Goal: Transaction & Acquisition: Purchase product/service

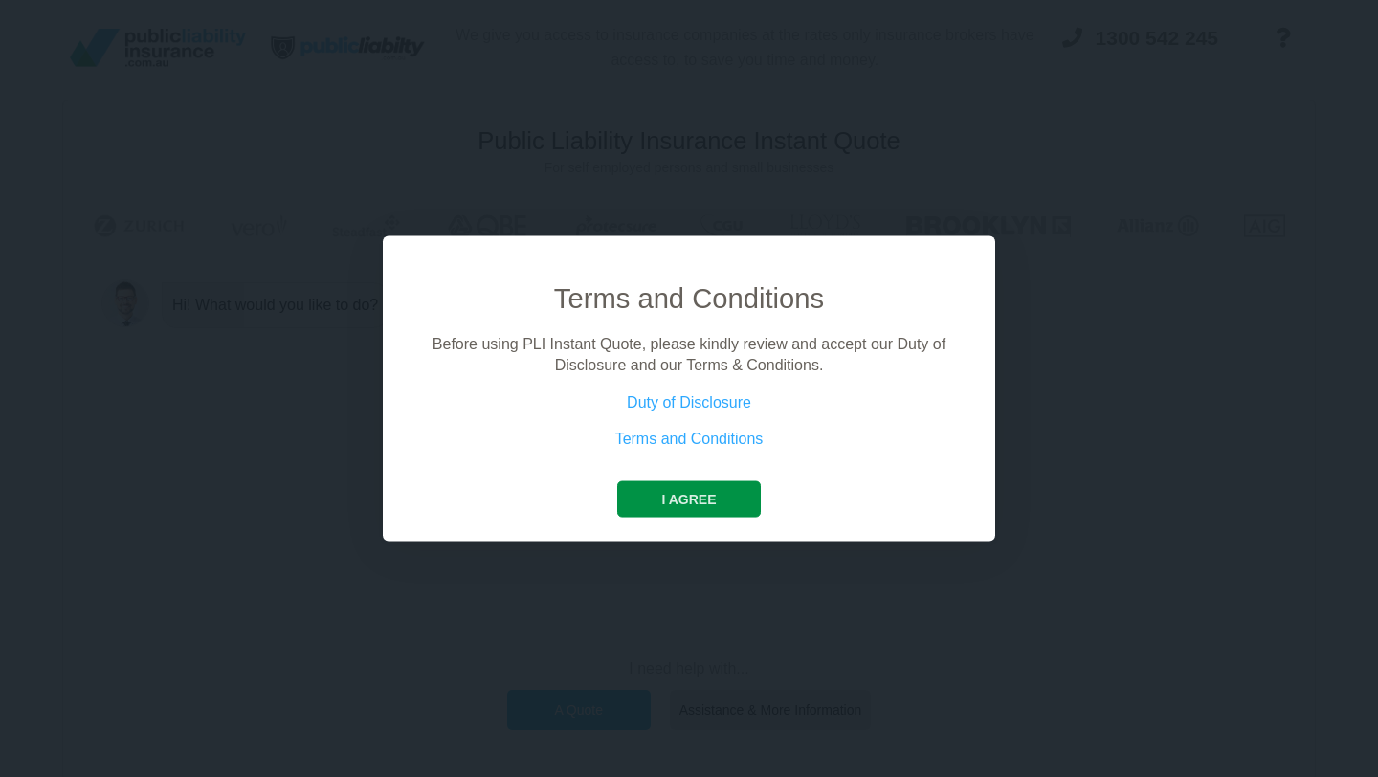
click at [725, 491] on button "I agree" at bounding box center [688, 498] width 143 height 36
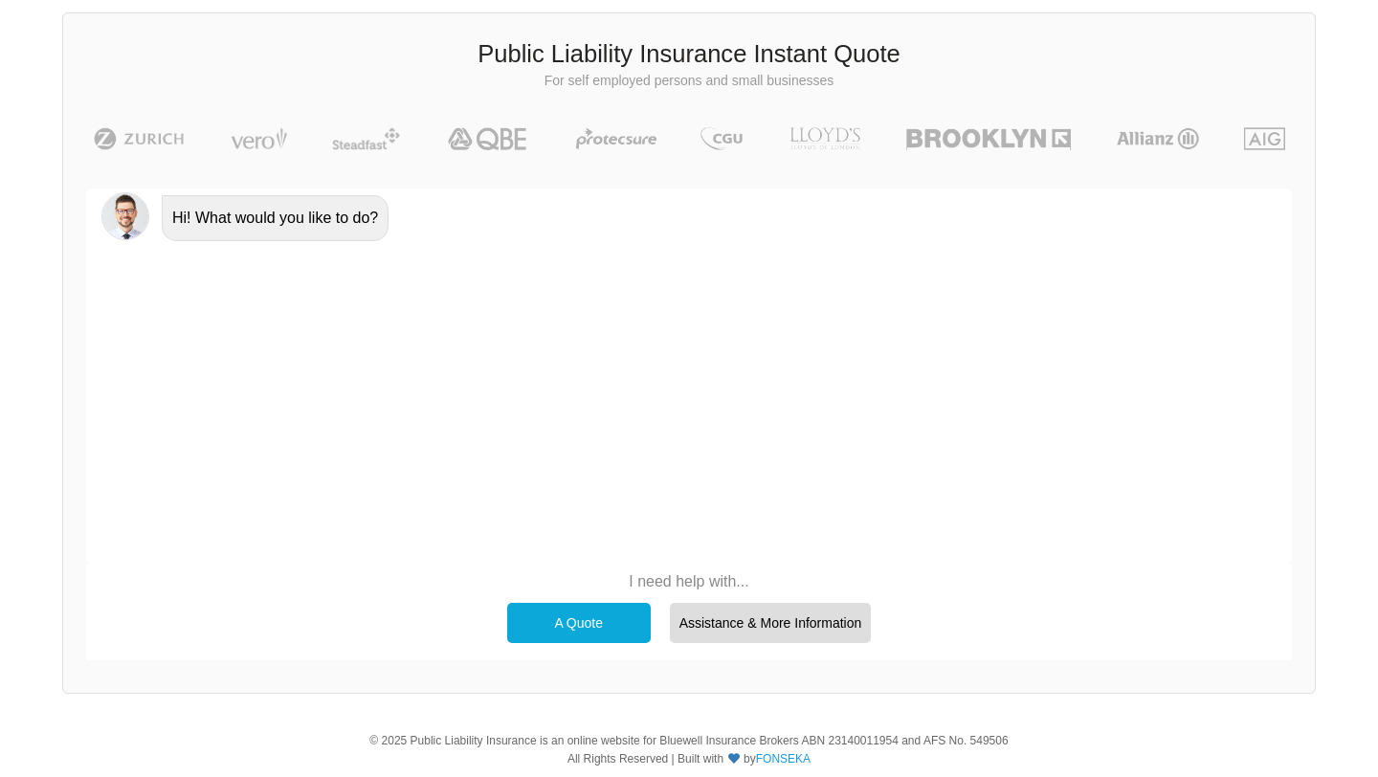
scroll to position [91, 0]
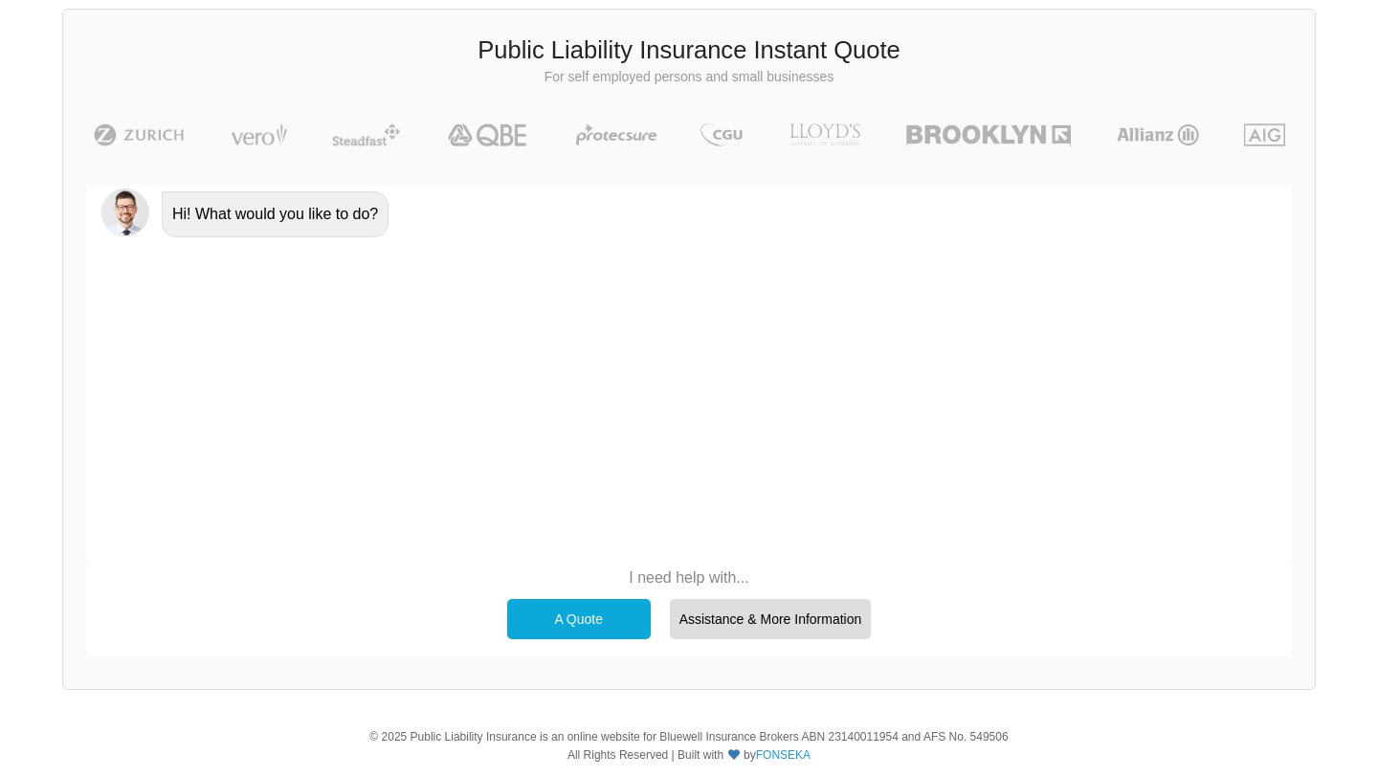
click at [600, 604] on div "A Quote" at bounding box center [579, 619] width 144 height 40
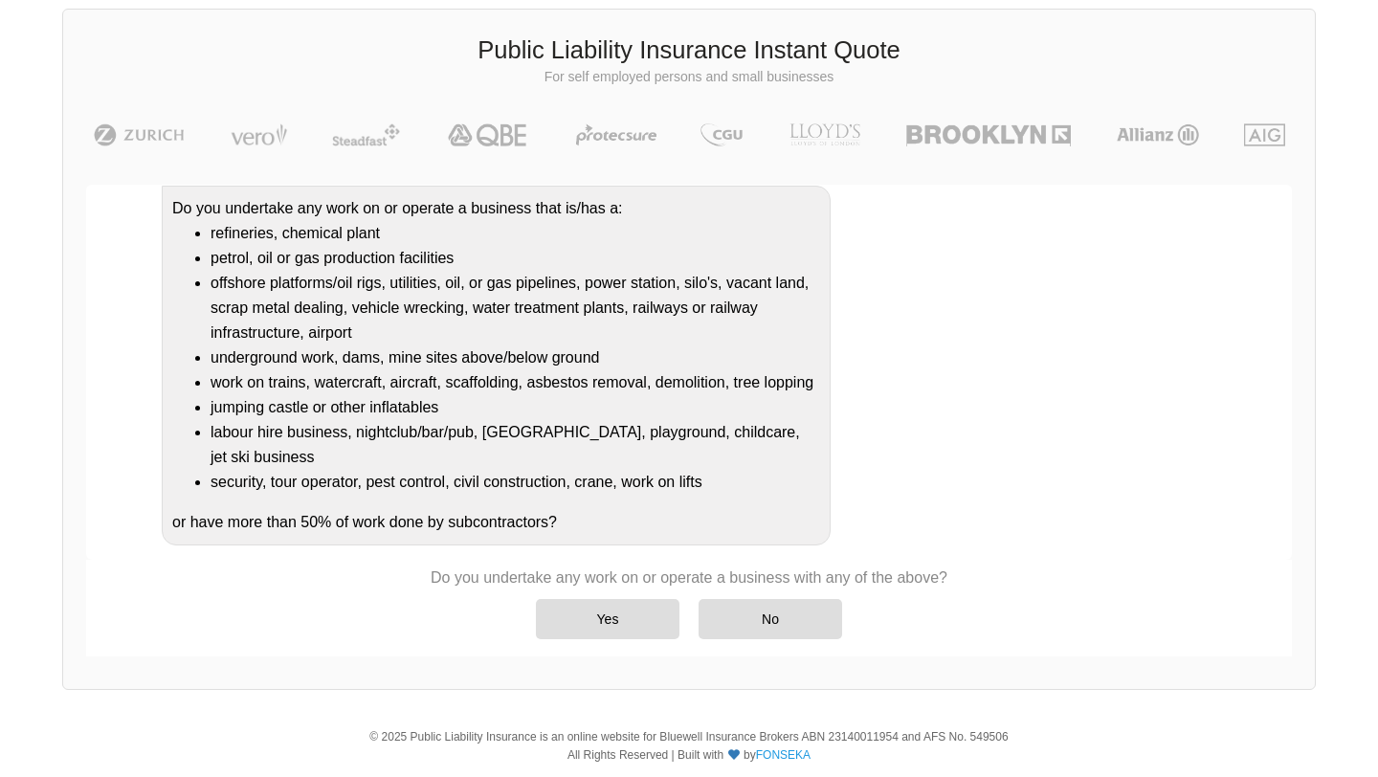
scroll to position [164, 0]
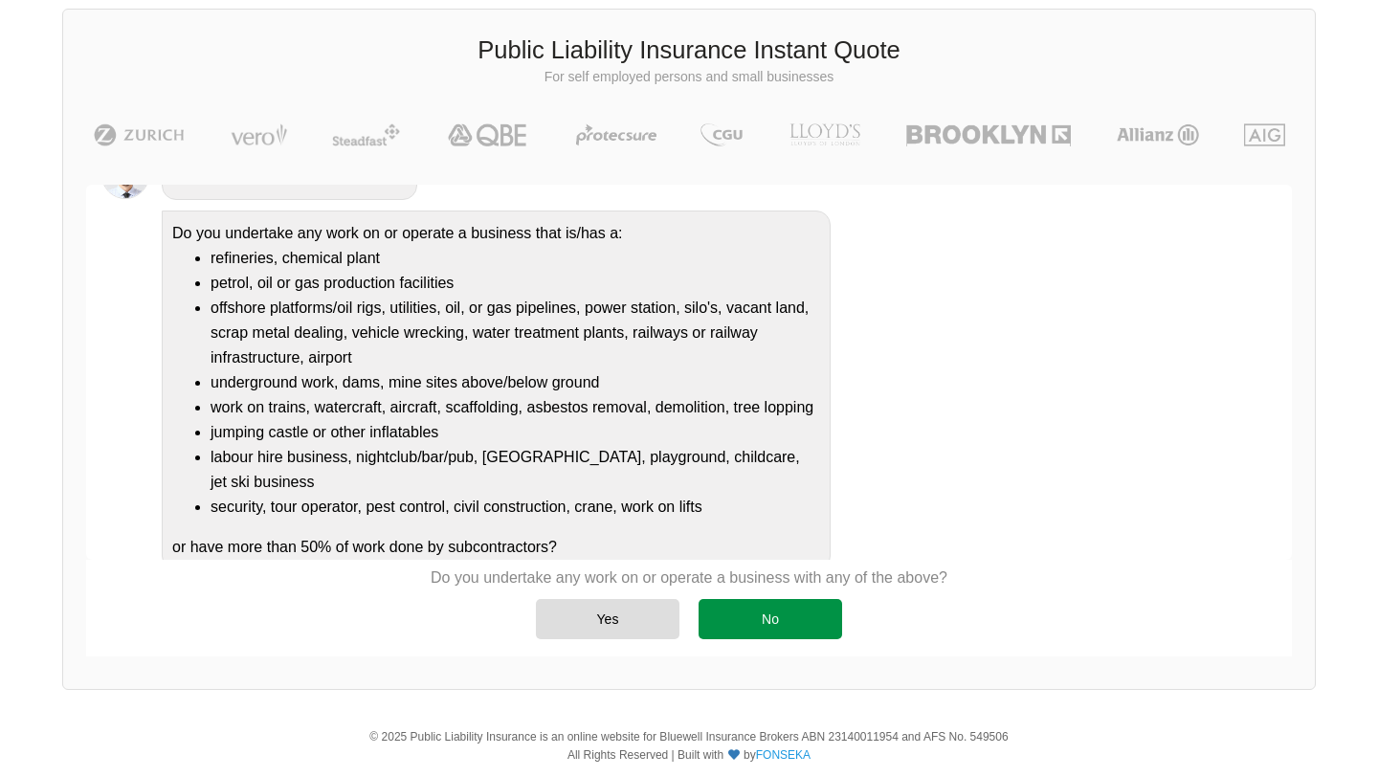
click at [751, 611] on div "No" at bounding box center [771, 619] width 144 height 40
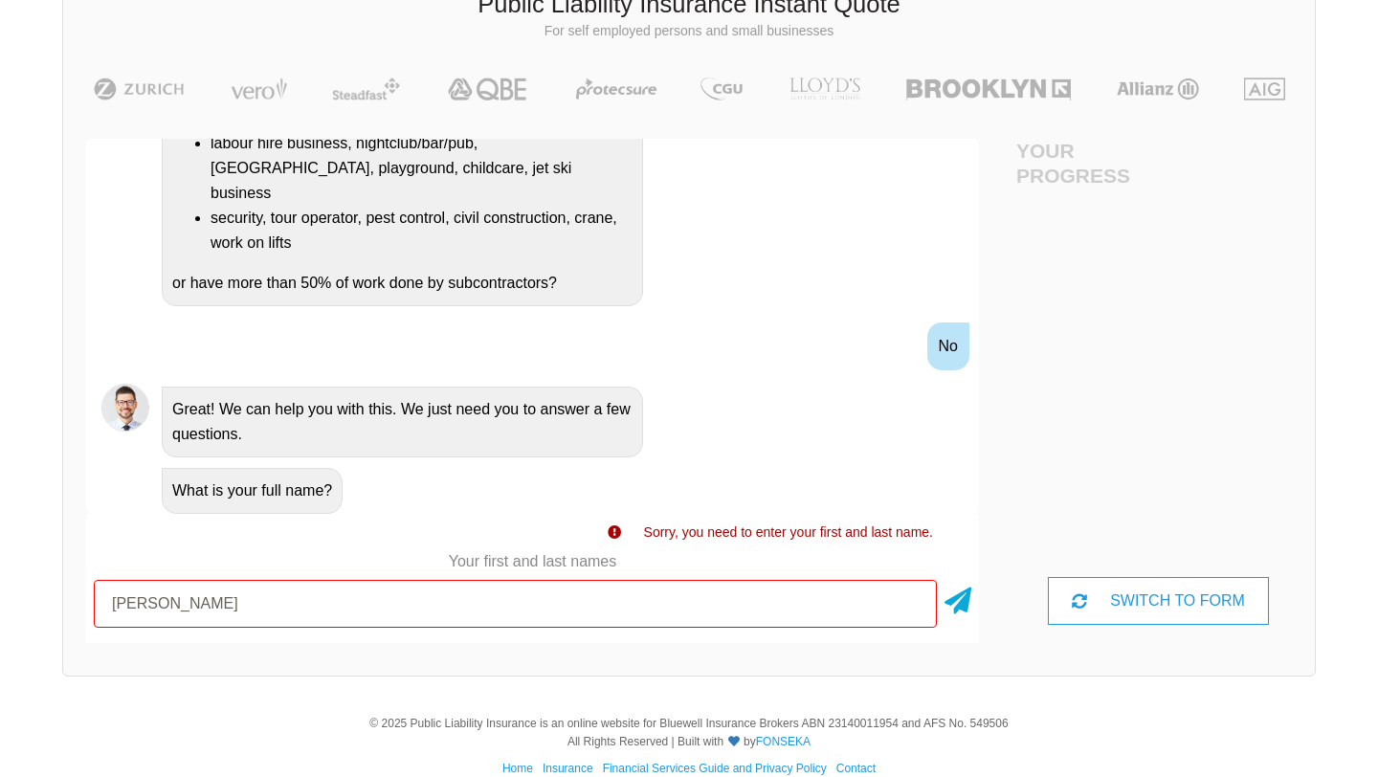
scroll to position [165, 0]
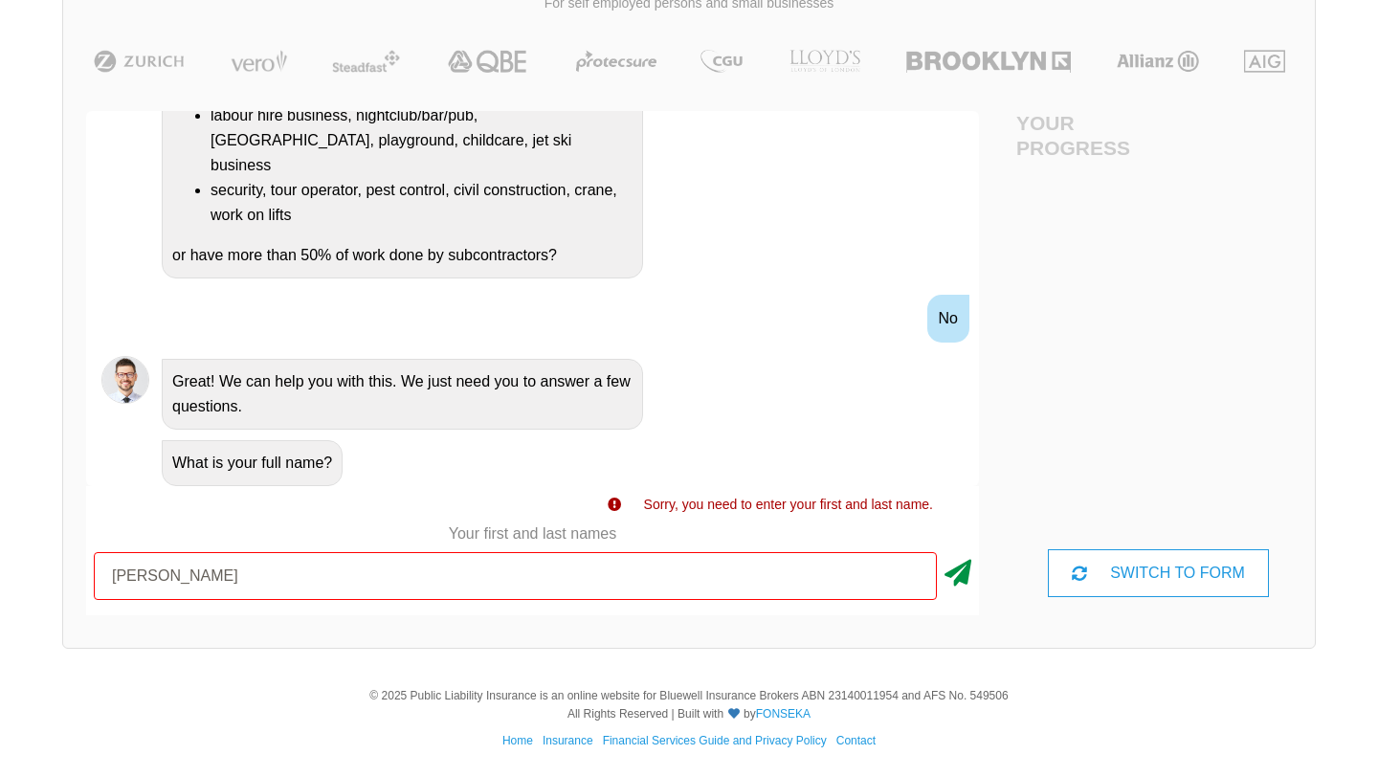
click at [954, 569] on icon at bounding box center [958, 569] width 27 height 34
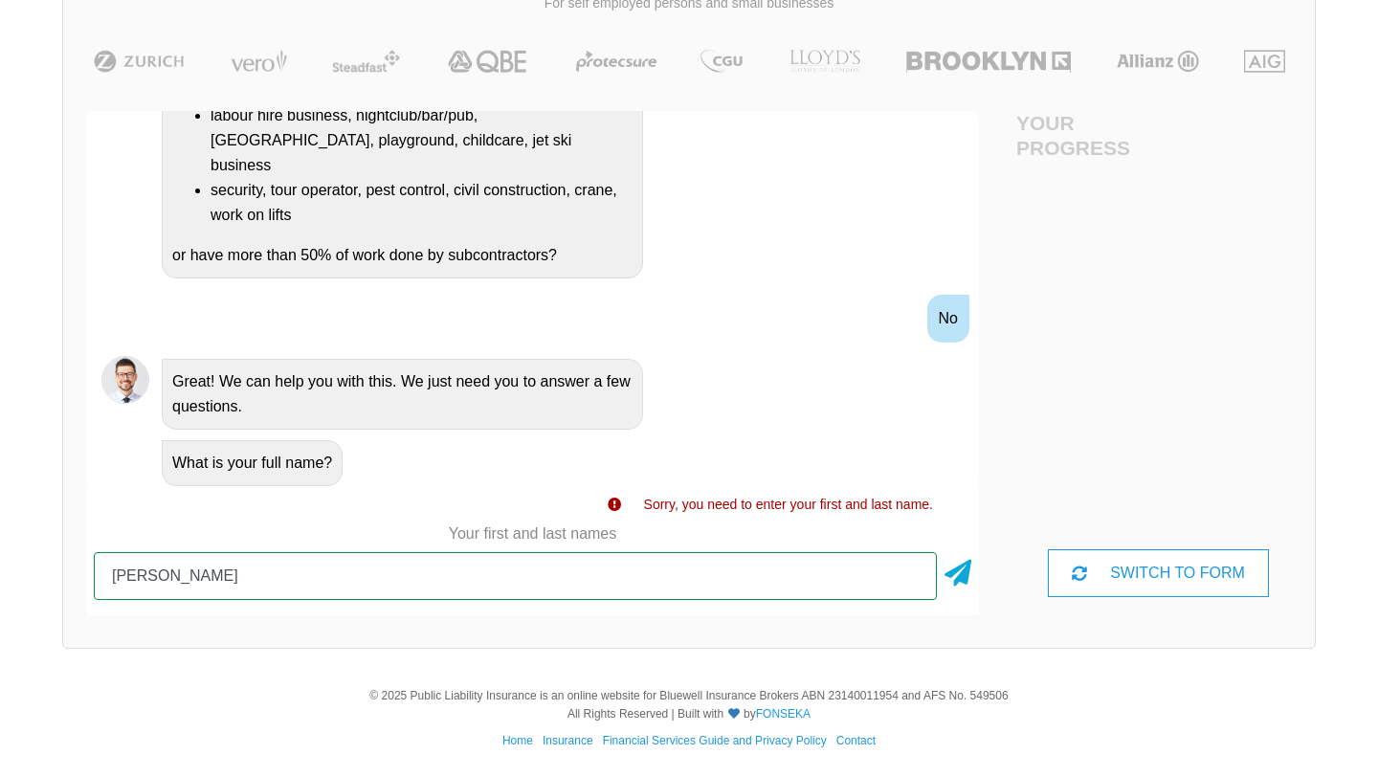
click at [375, 581] on input "[PERSON_NAME]" at bounding box center [515, 576] width 843 height 48
type input "[PERSON_NAME]"
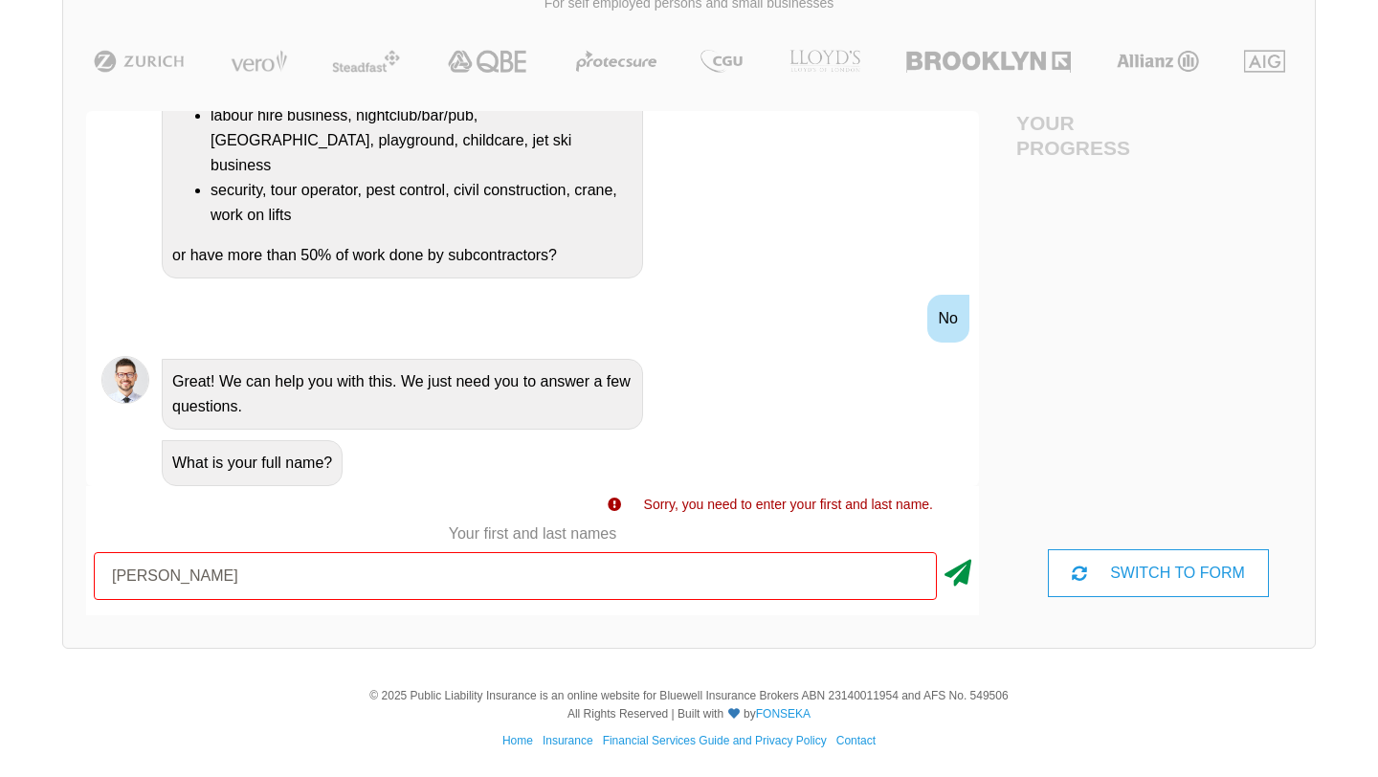
click at [945, 579] on icon at bounding box center [958, 569] width 27 height 34
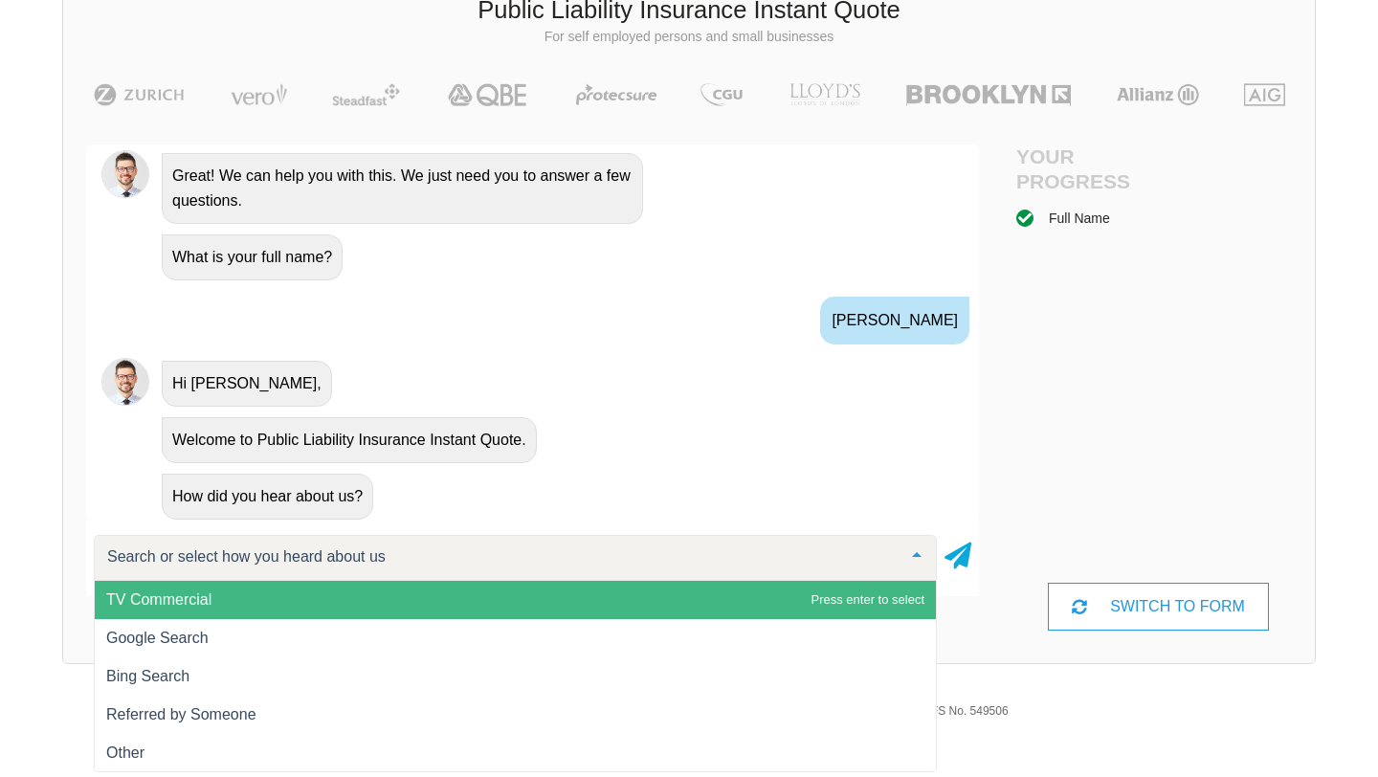
scroll to position [145, 0]
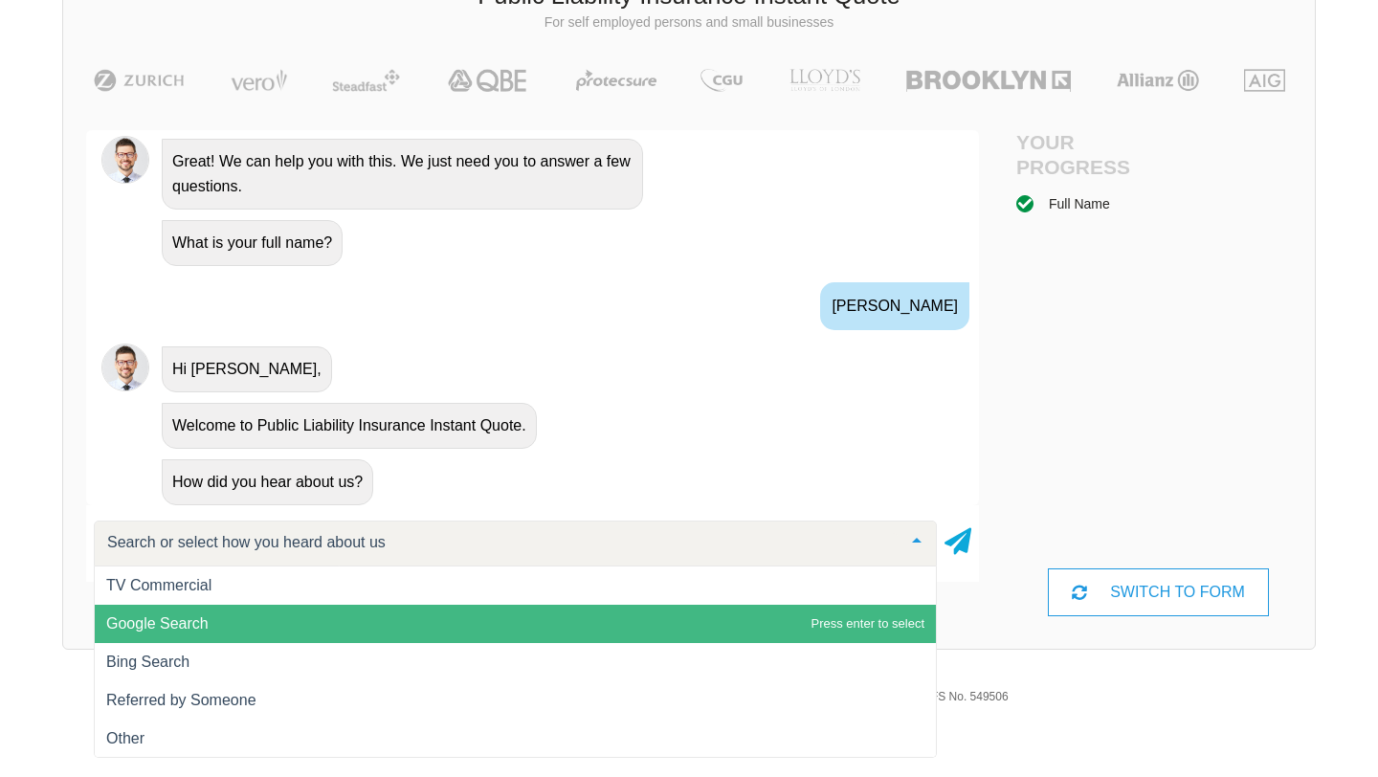
click at [569, 626] on span "Google Search" at bounding box center [515, 624] width 841 height 38
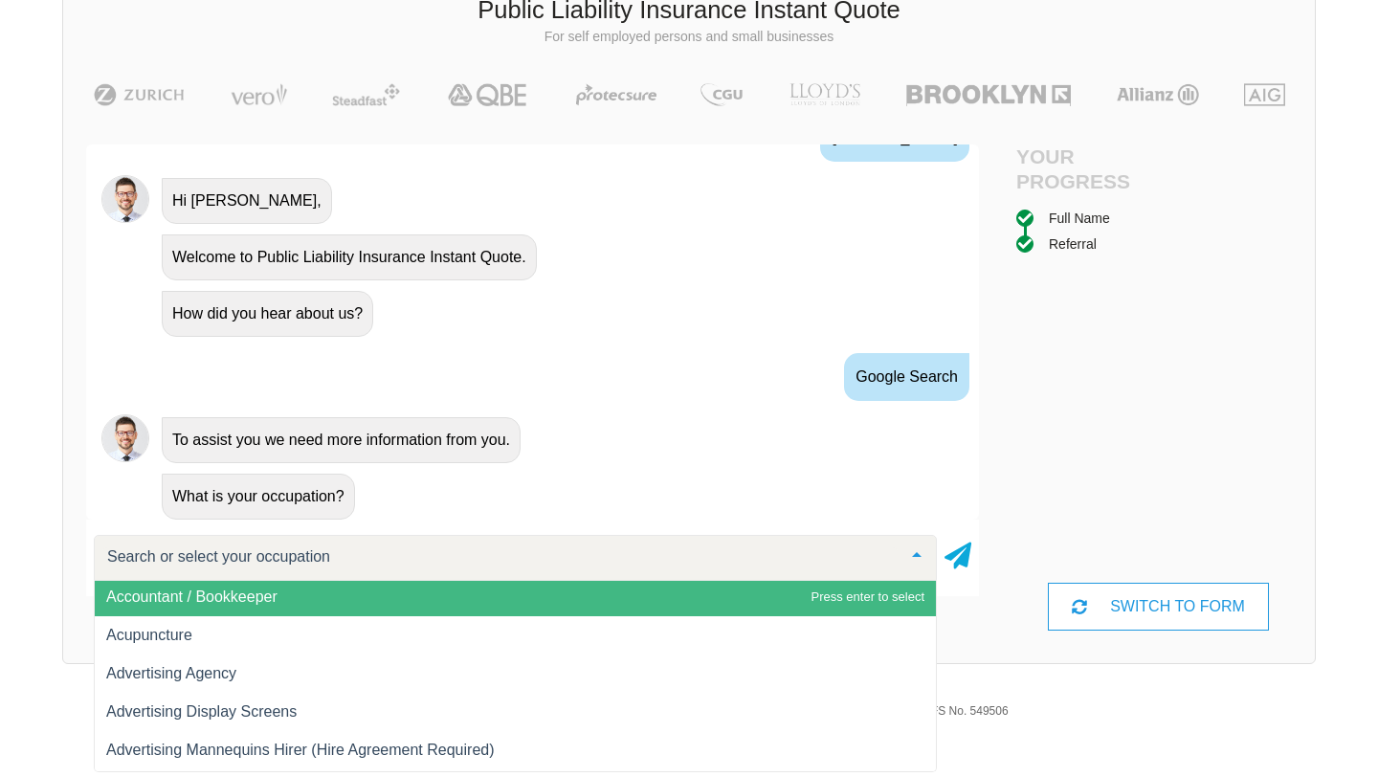
scroll to position [120, 0]
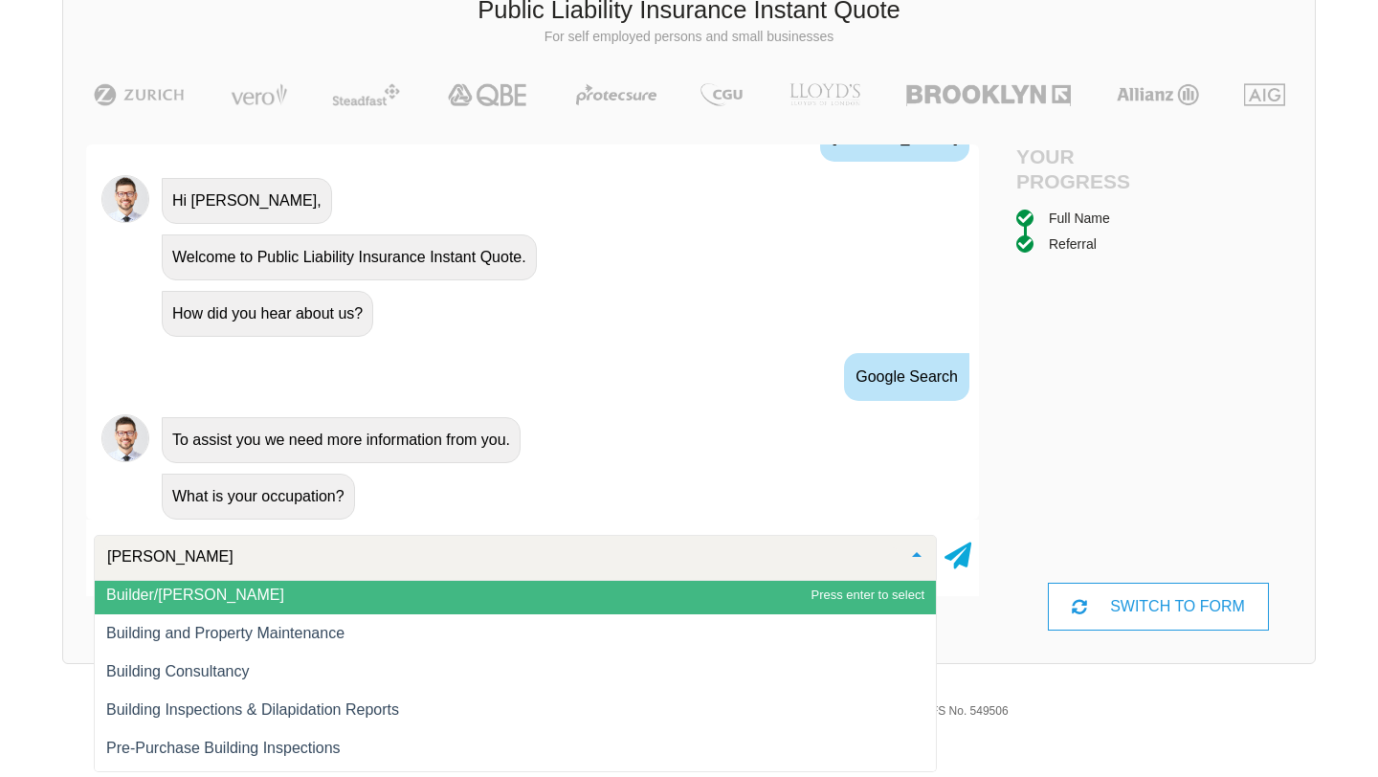
type input "buil"
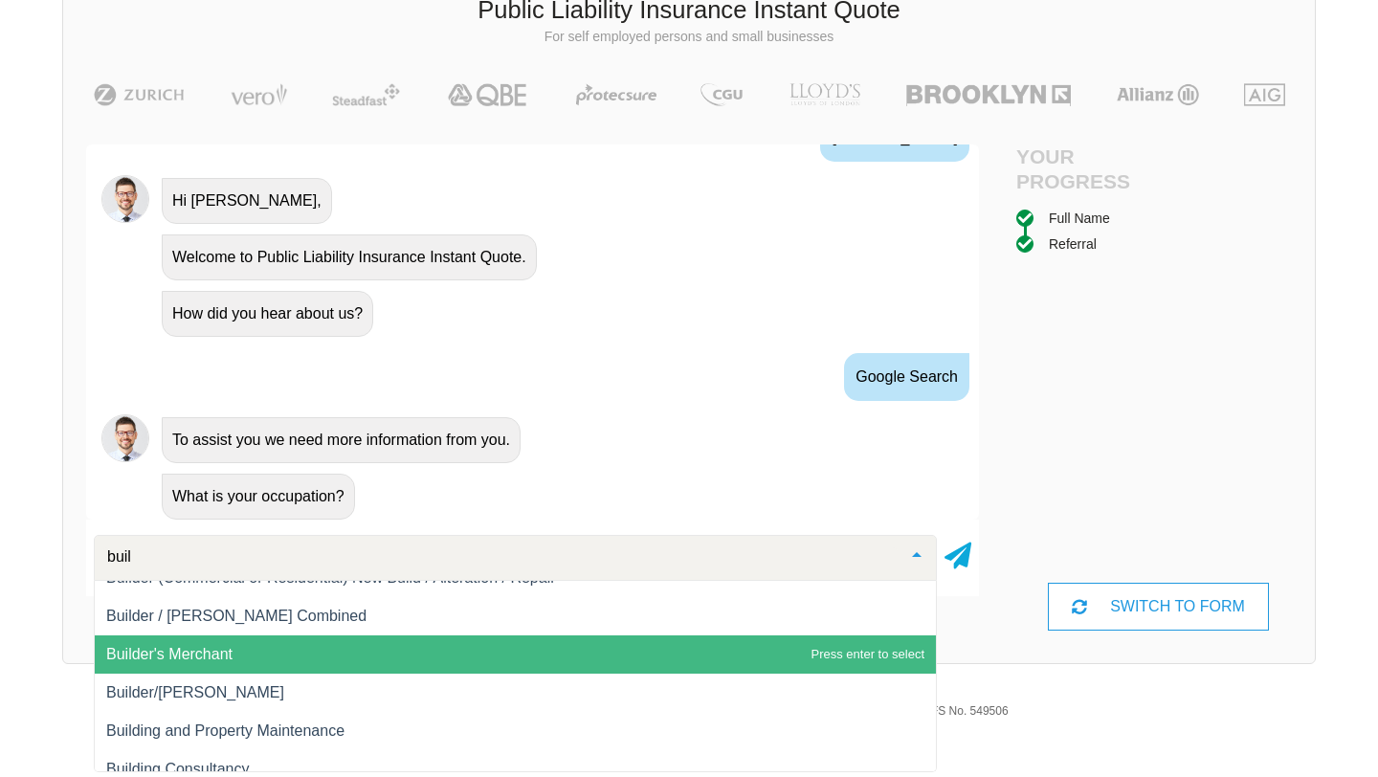
scroll to position [0, 0]
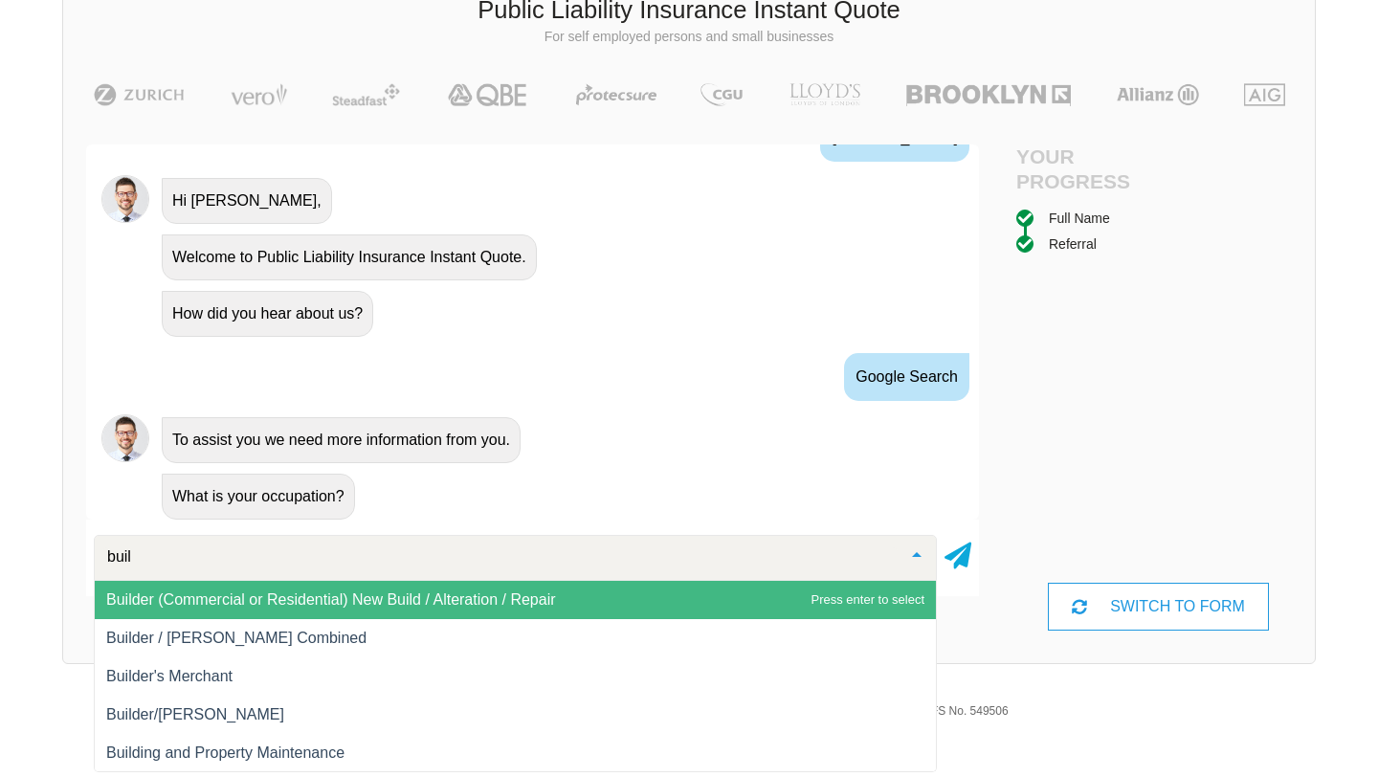
click at [290, 600] on span "Builder (Commercial or Residential) New Build / Alteration / Repair" at bounding box center [331, 599] width 450 height 16
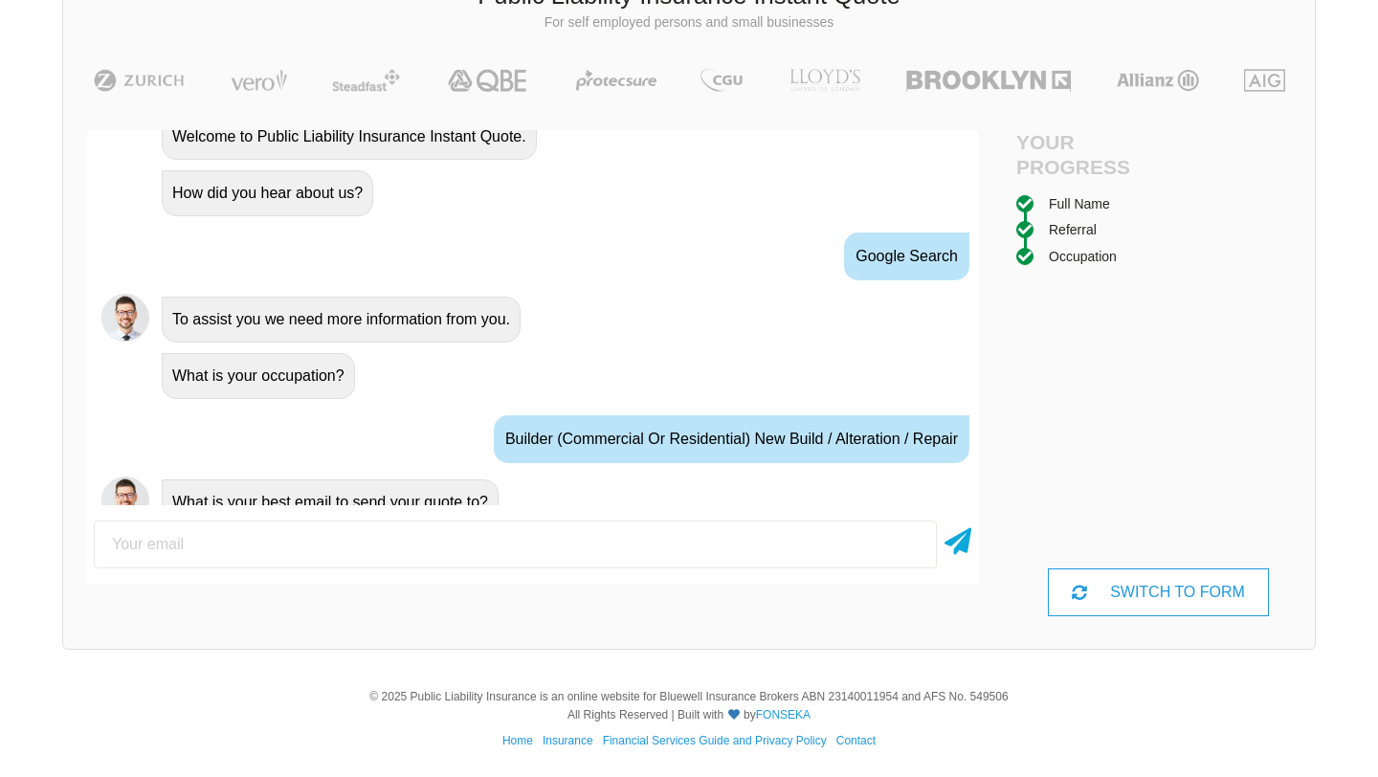
scroll to position [1030, 0]
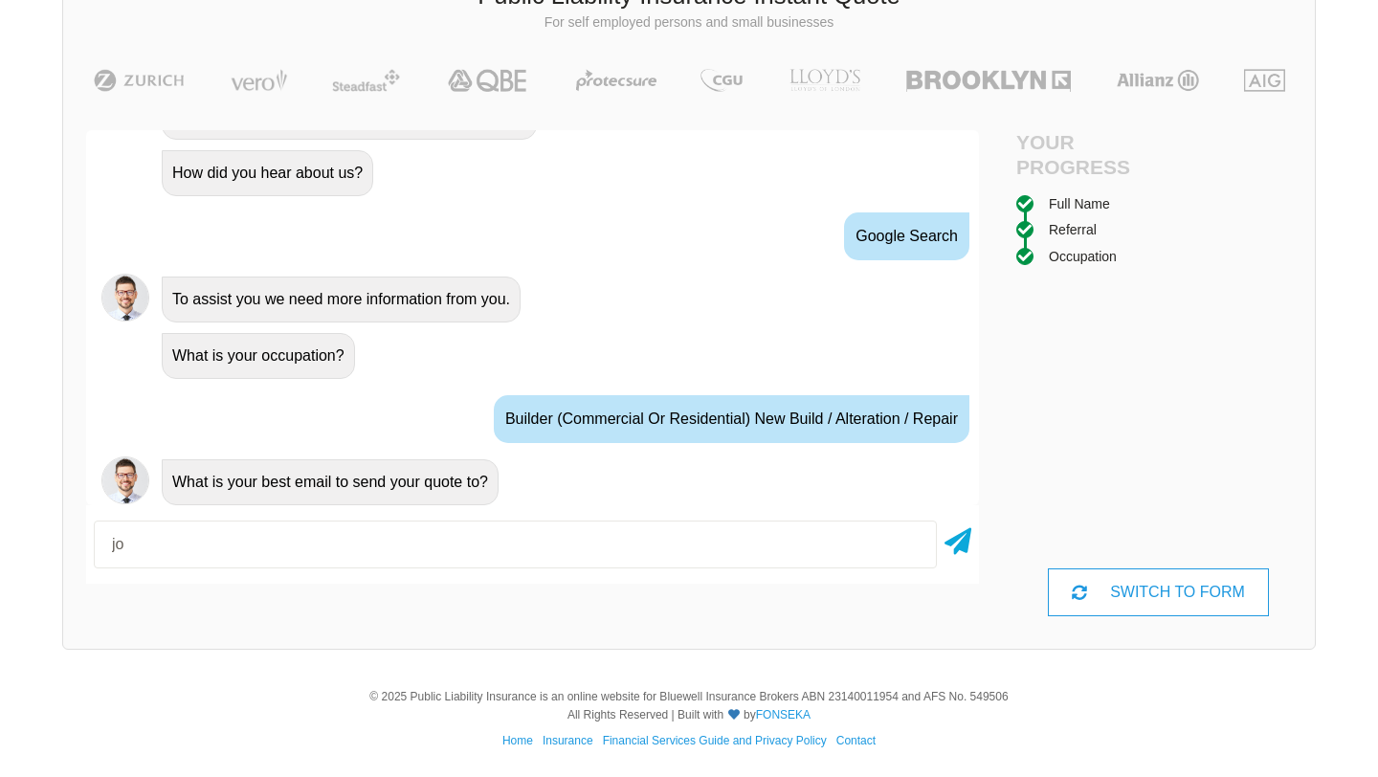
type input "j"
click at [945, 544] on icon at bounding box center [958, 538] width 27 height 34
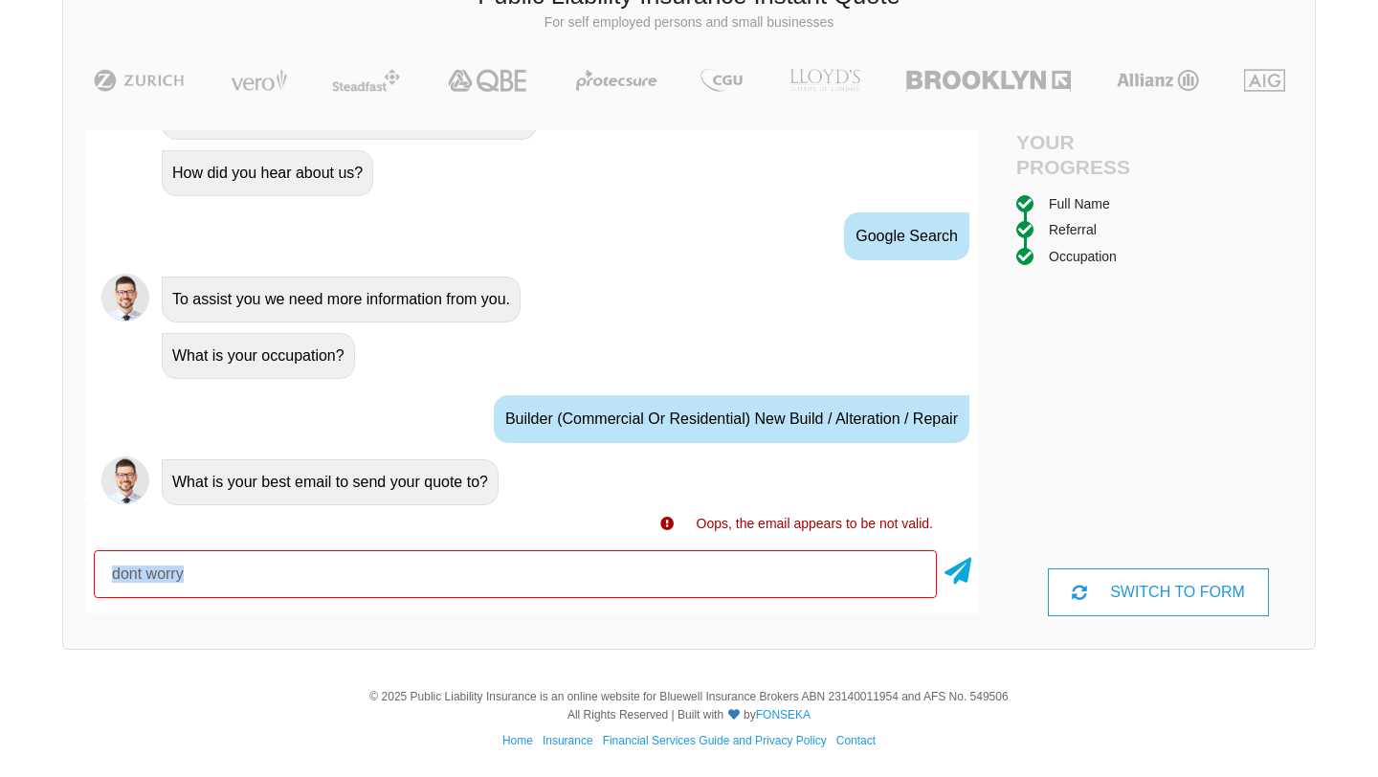
drag, startPoint x: 711, startPoint y: 540, endPoint x: 245, endPoint y: 547, distance: 466.2
click at [245, 547] on div "dont worry" at bounding box center [532, 570] width 893 height 71
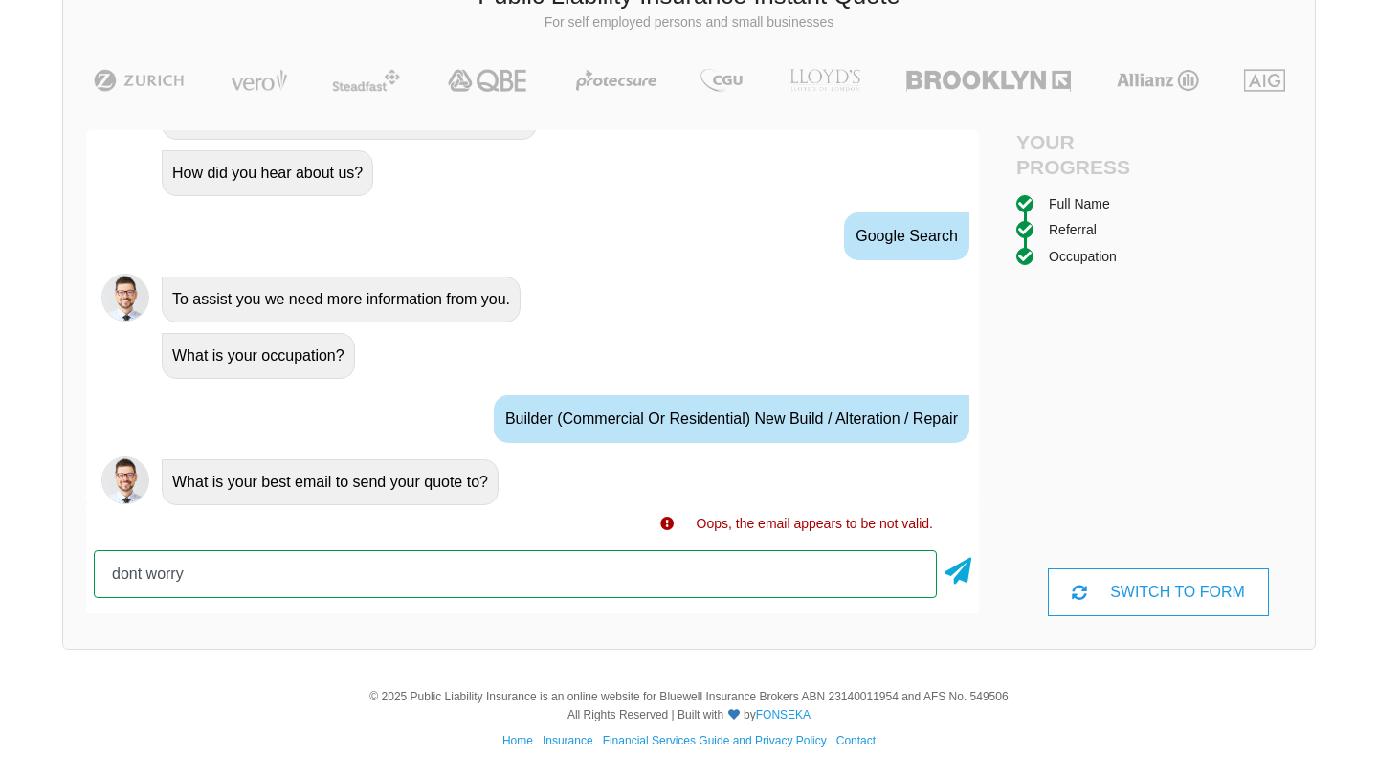
click at [200, 579] on input "dont worry" at bounding box center [515, 574] width 843 height 48
type input "d"
type input "[EMAIL_ADDRESS][DOMAIN_NAME]"
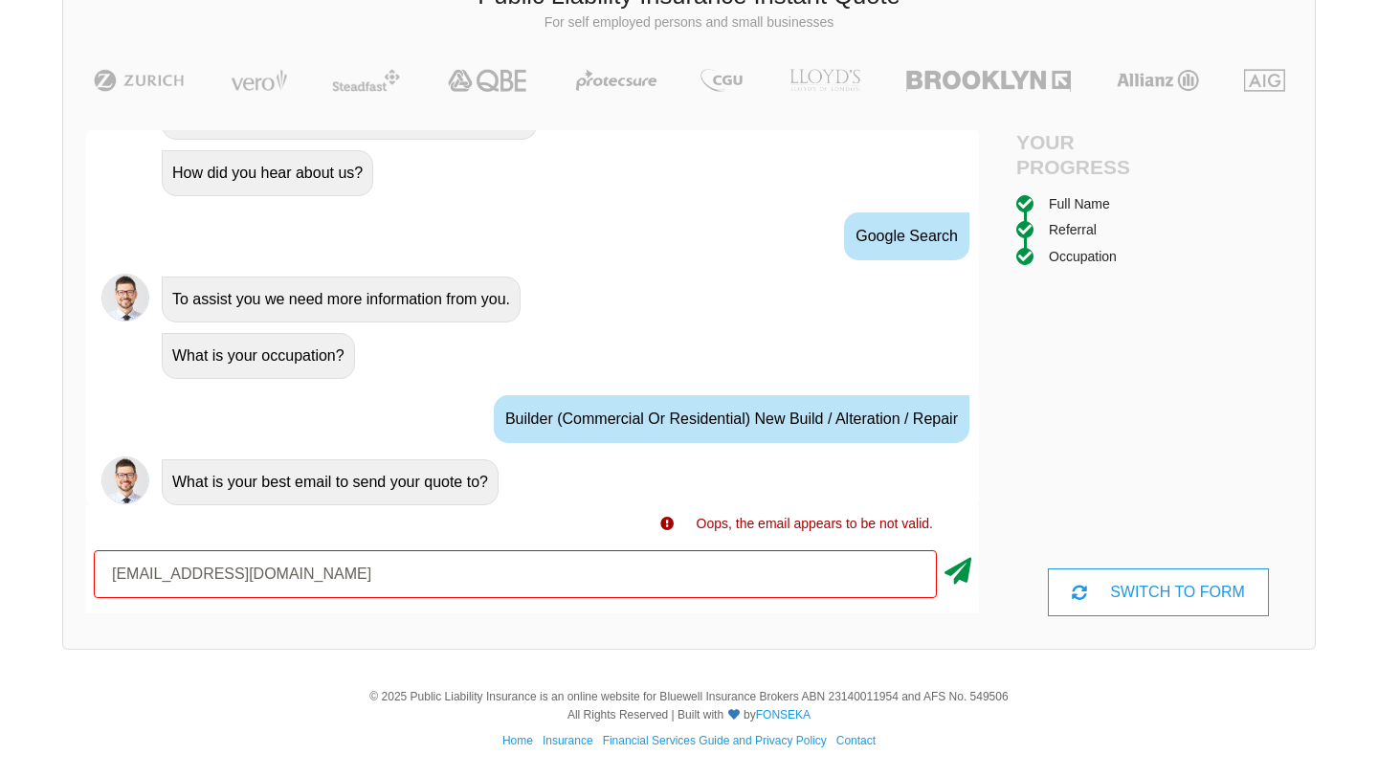
click at [961, 578] on icon at bounding box center [958, 567] width 27 height 34
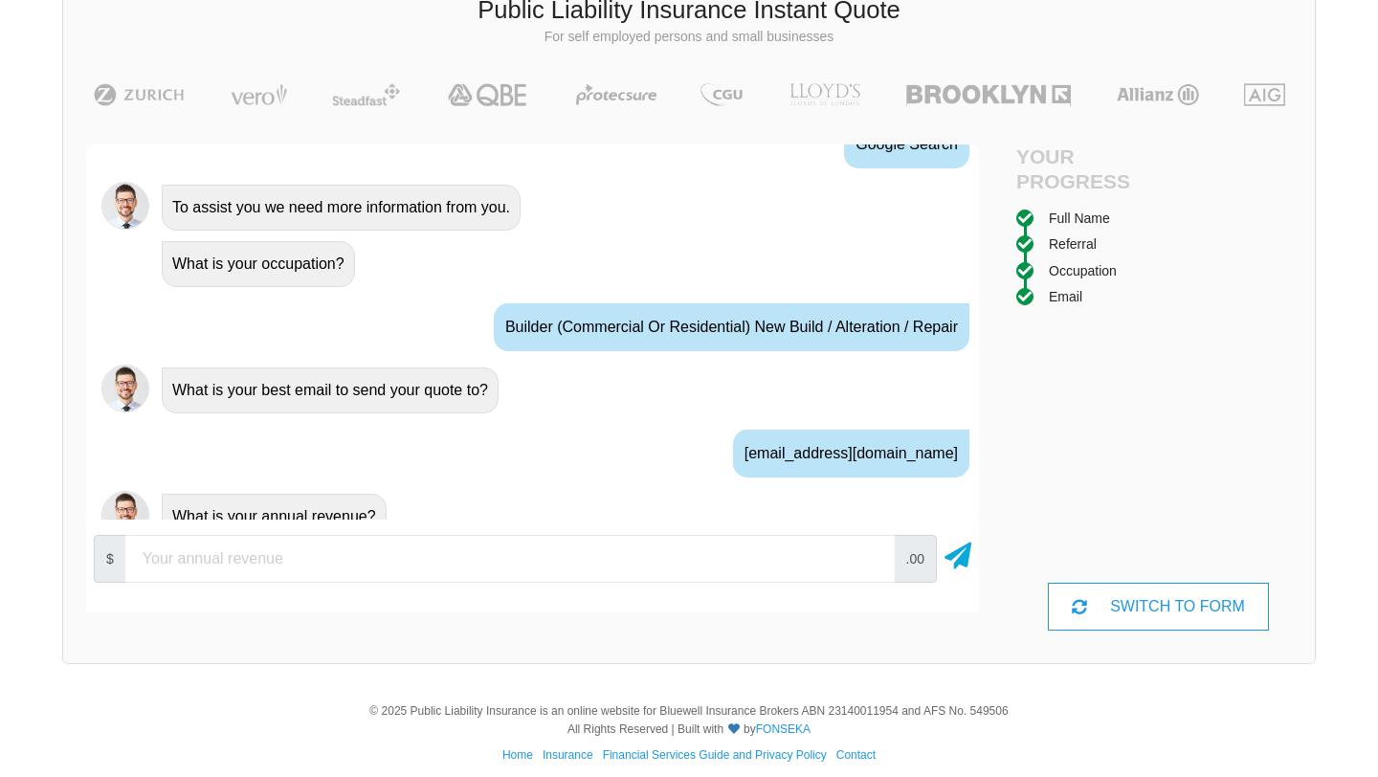
scroll to position [1156, 0]
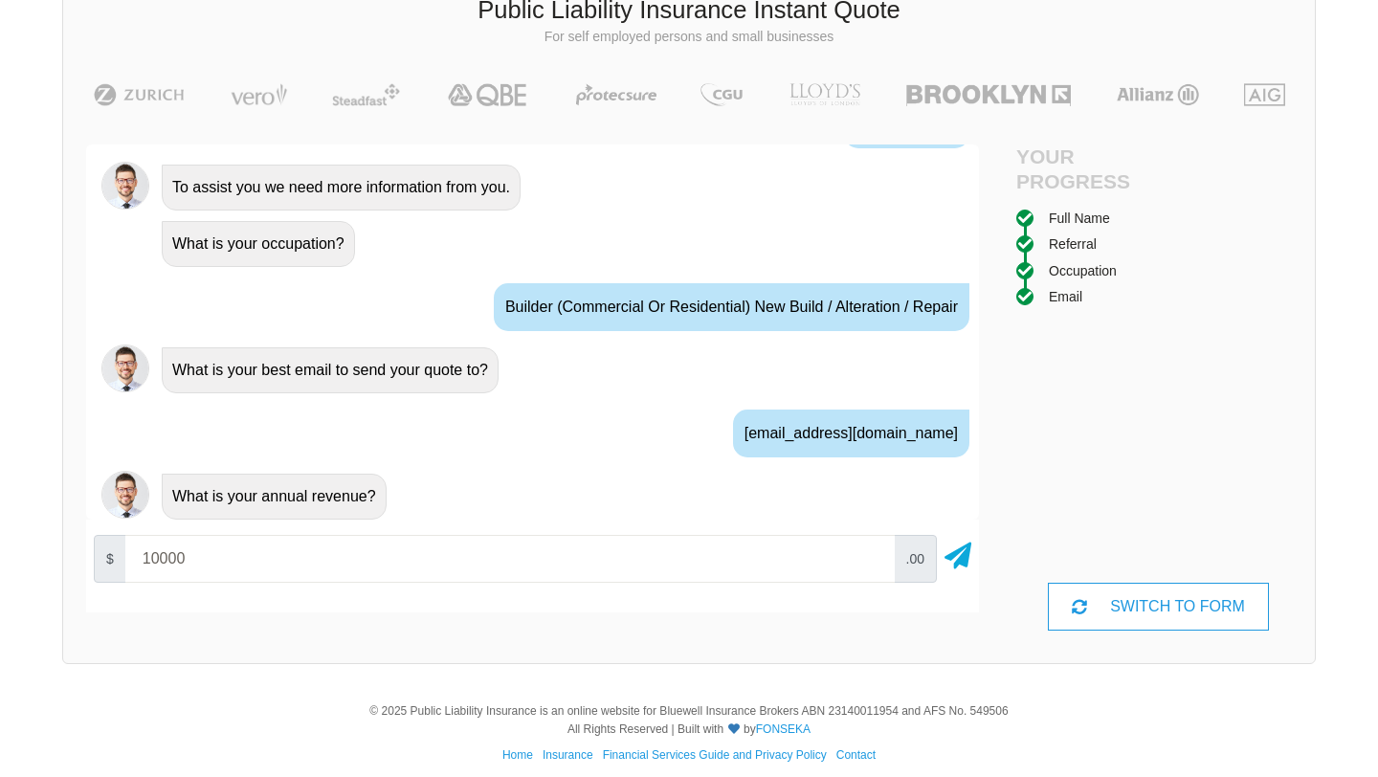
click at [870, 553] on input "10000" at bounding box center [510, 559] width 770 height 48
click at [870, 553] on input "20000" at bounding box center [510, 559] width 770 height 48
type input "30000"
click at [870, 553] on input "30000" at bounding box center [510, 559] width 770 height 48
click at [964, 557] on icon at bounding box center [958, 552] width 27 height 34
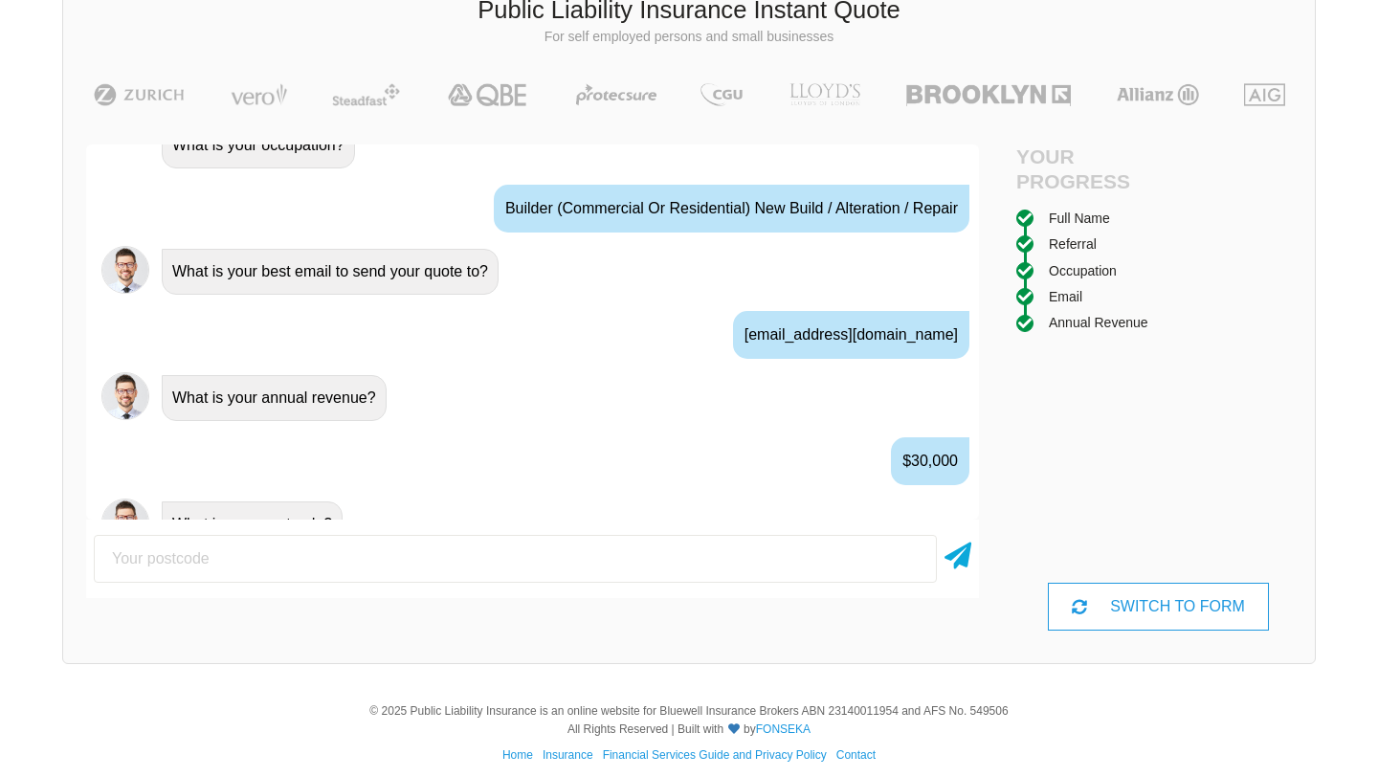
scroll to position [1262, 0]
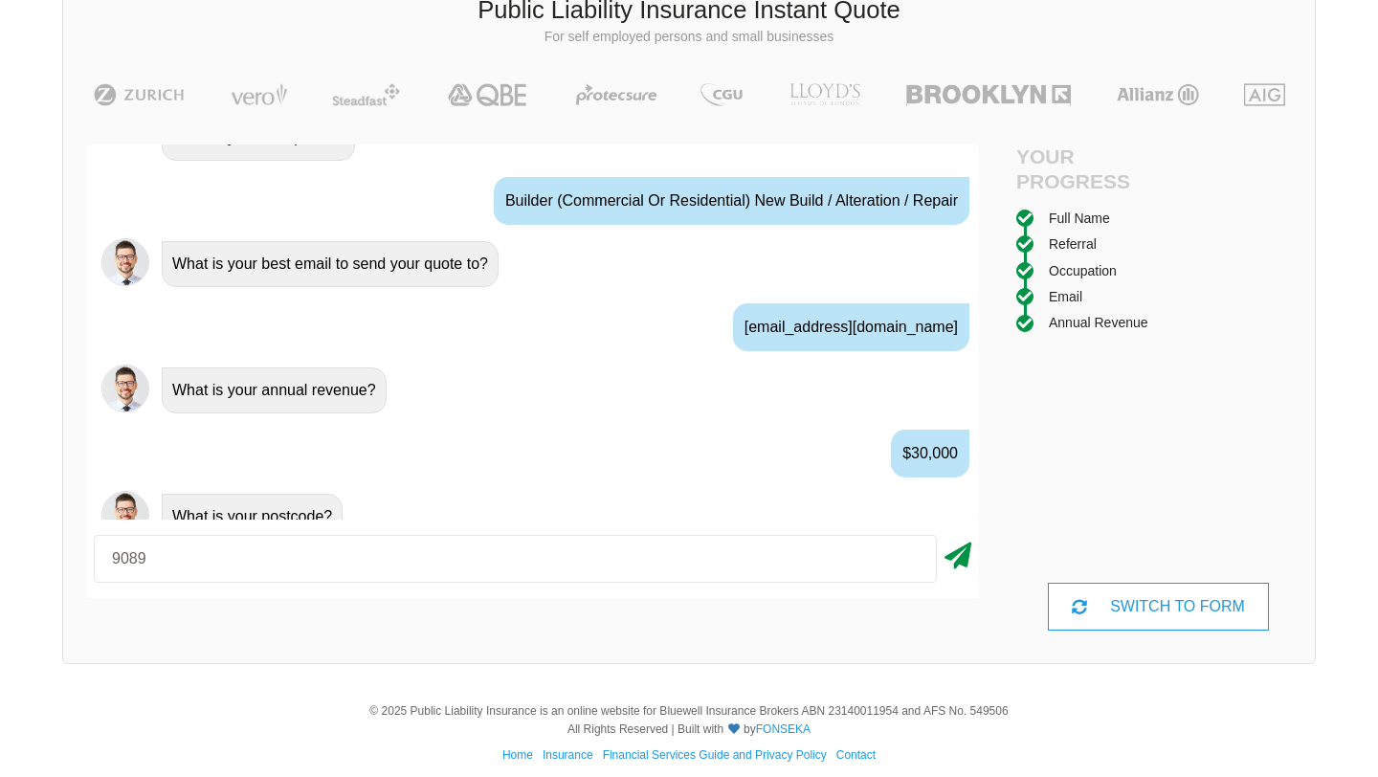
click at [949, 547] on icon at bounding box center [958, 552] width 27 height 34
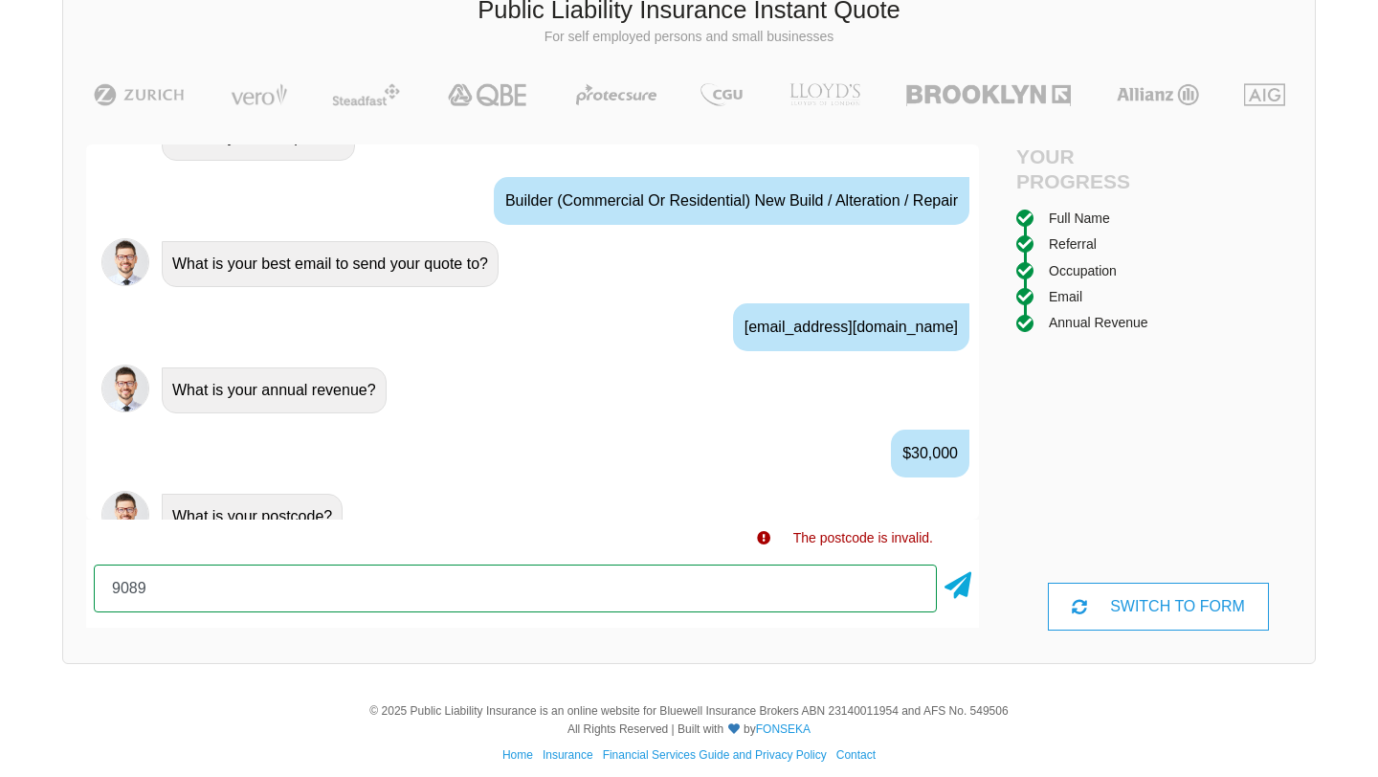
drag, startPoint x: 675, startPoint y: 574, endPoint x: 113, endPoint y: 574, distance: 561.8
click at [113, 574] on input "9089" at bounding box center [515, 589] width 843 height 48
type input "9"
type input "3000"
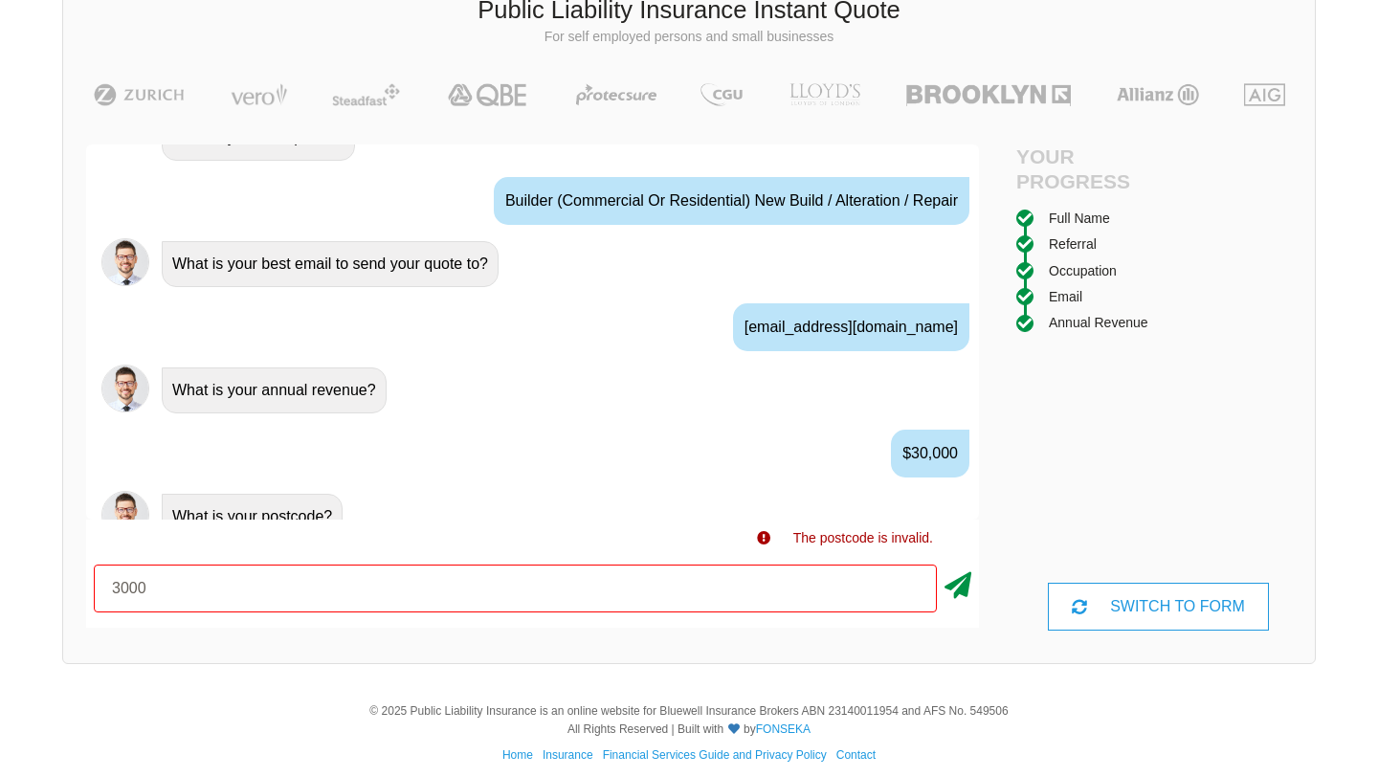
click at [954, 578] on icon at bounding box center [958, 582] width 27 height 34
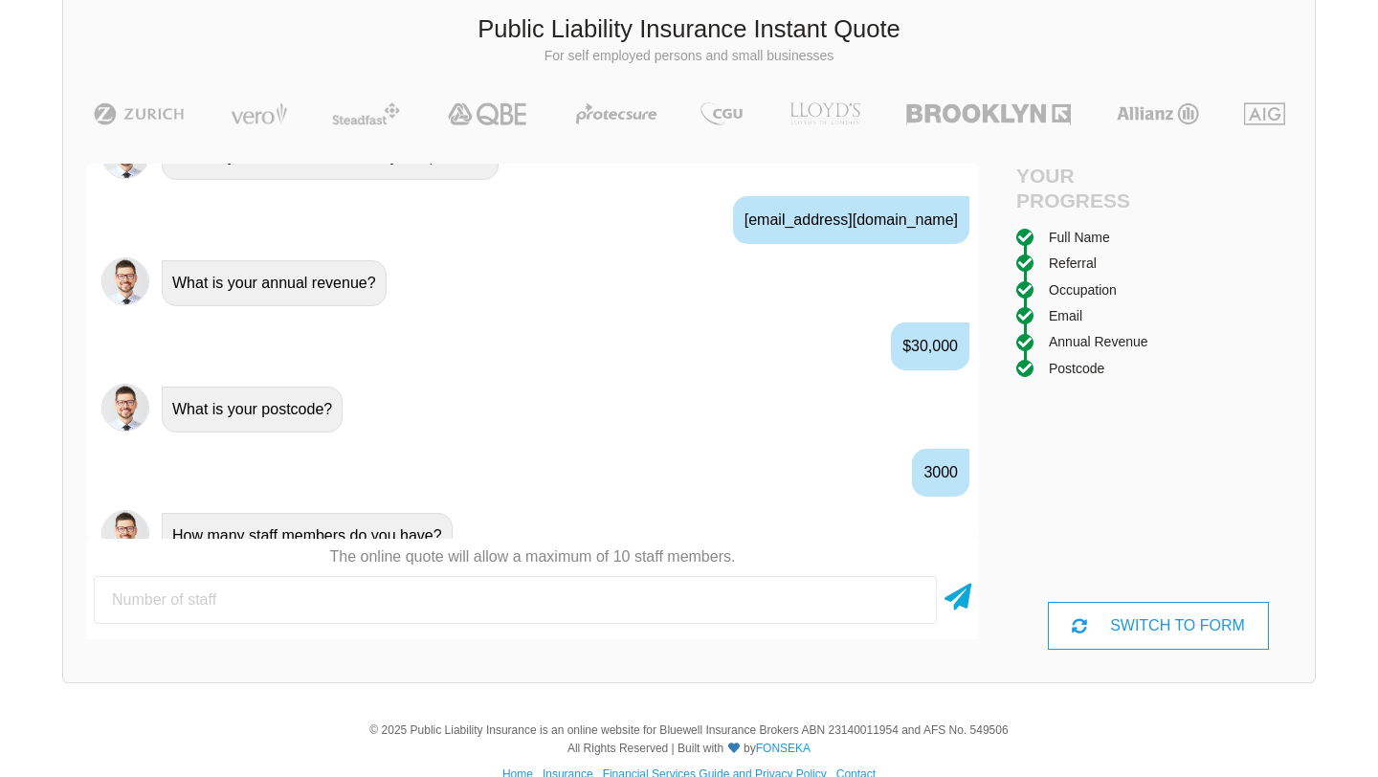
scroll to position [1409, 0]
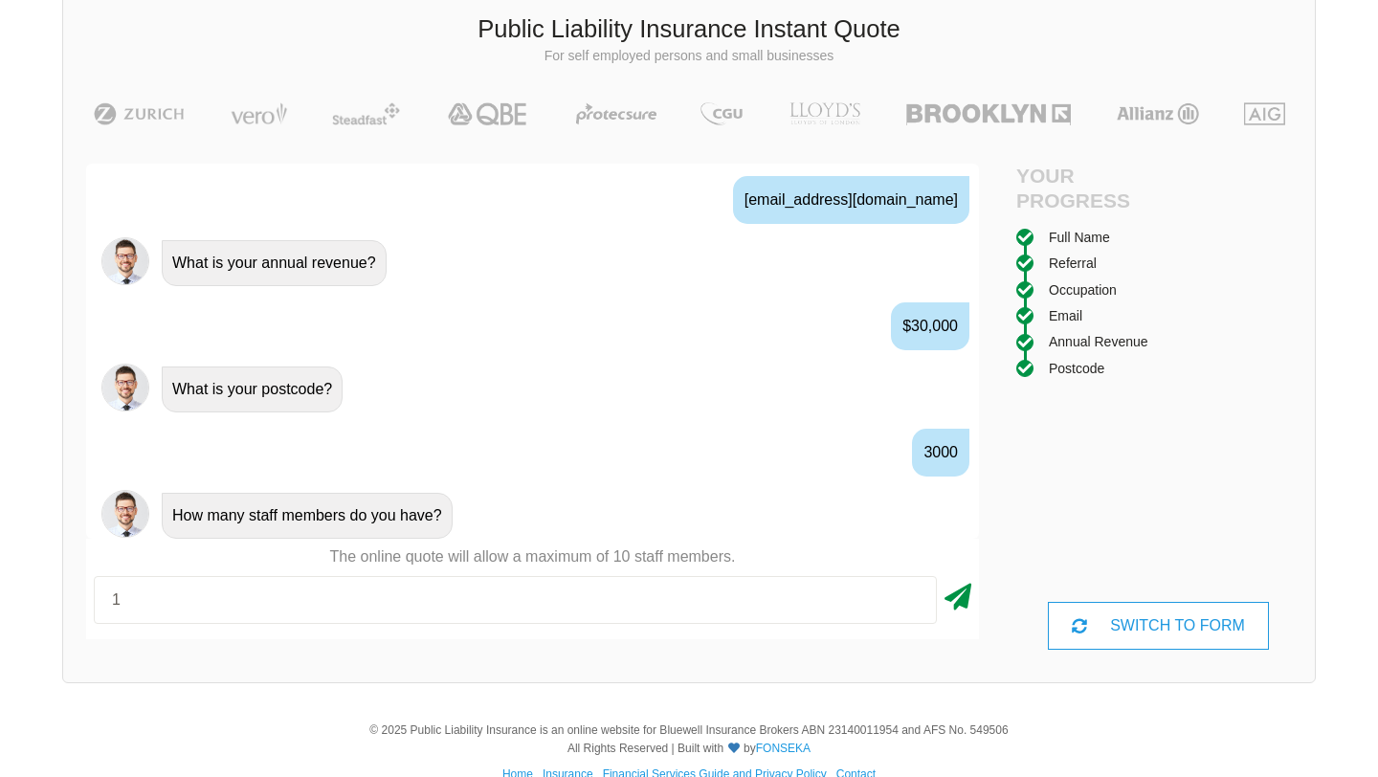
type input "1"
click at [956, 594] on icon at bounding box center [958, 593] width 27 height 34
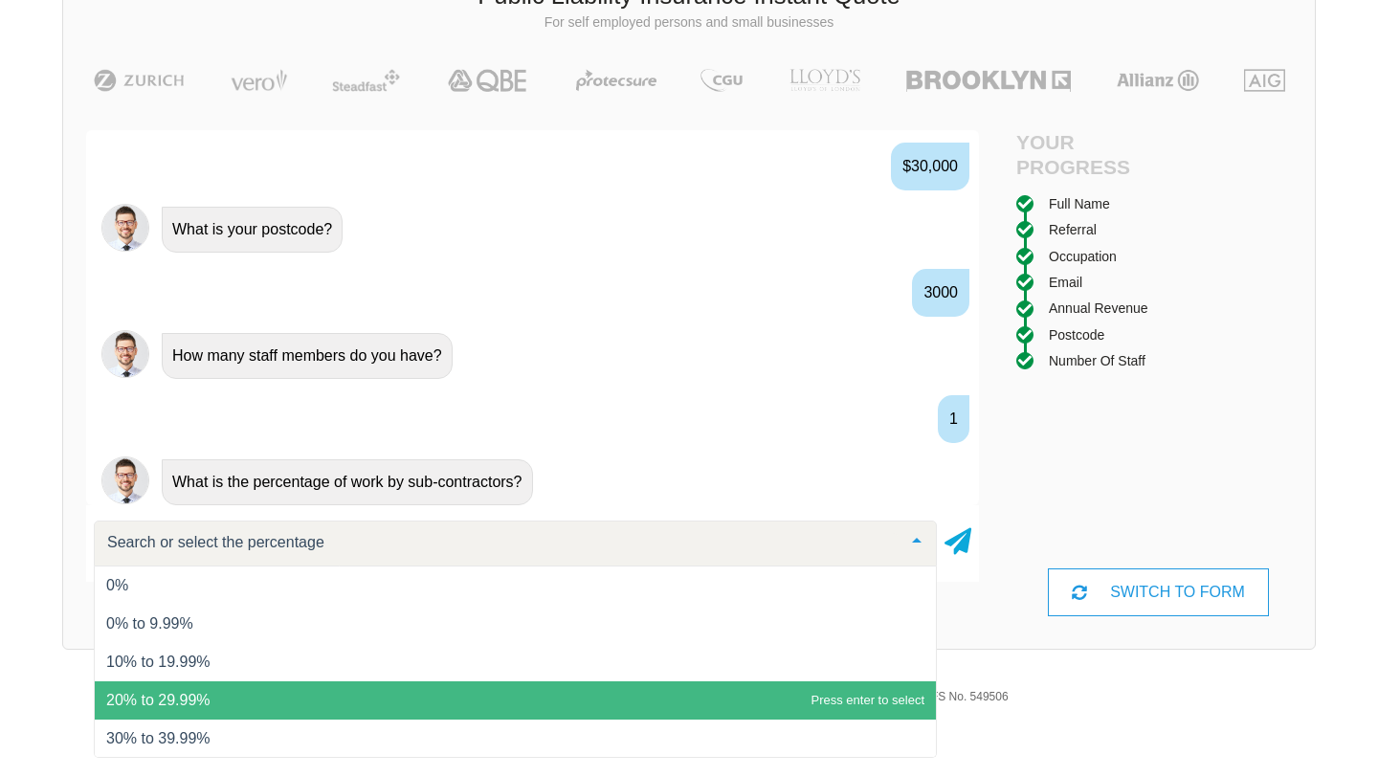
scroll to position [78, 0]
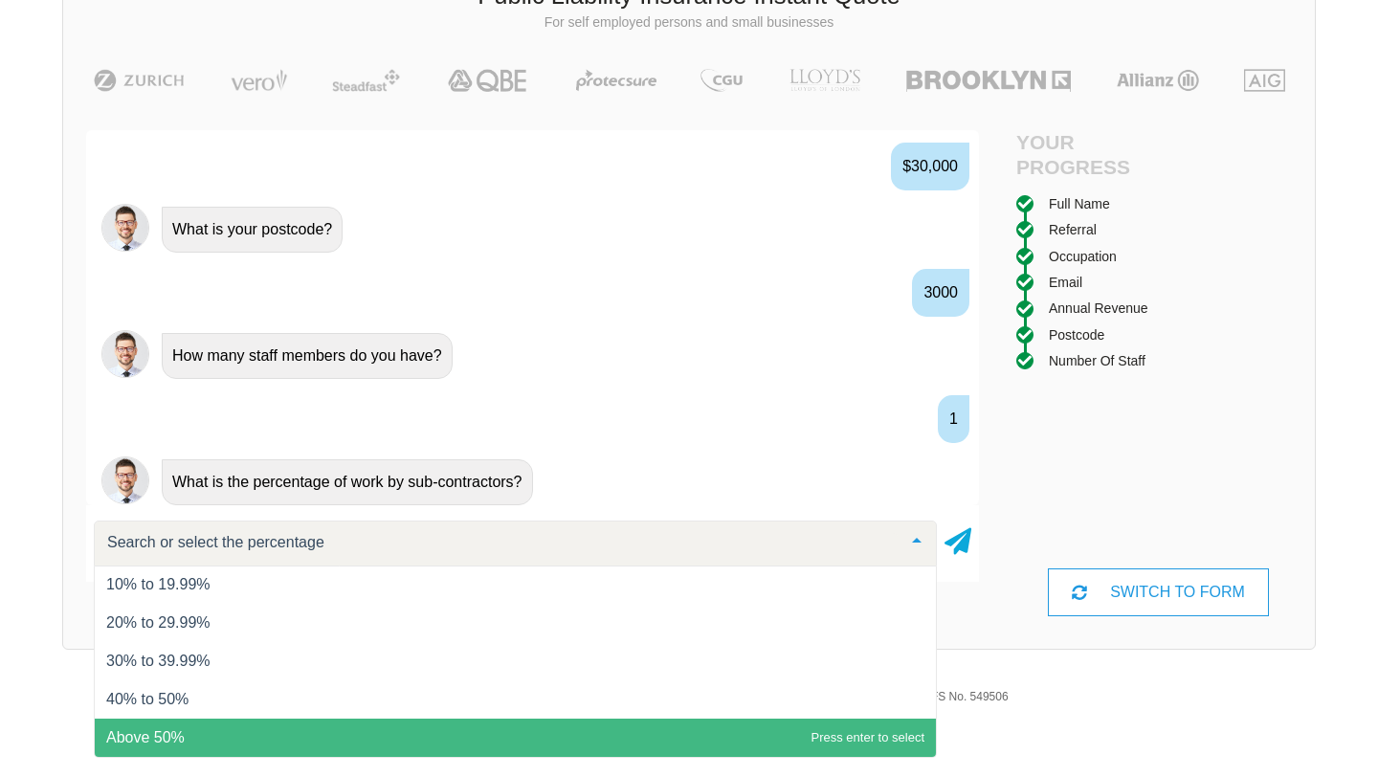
click at [306, 723] on span "Above 50%" at bounding box center [515, 738] width 841 height 38
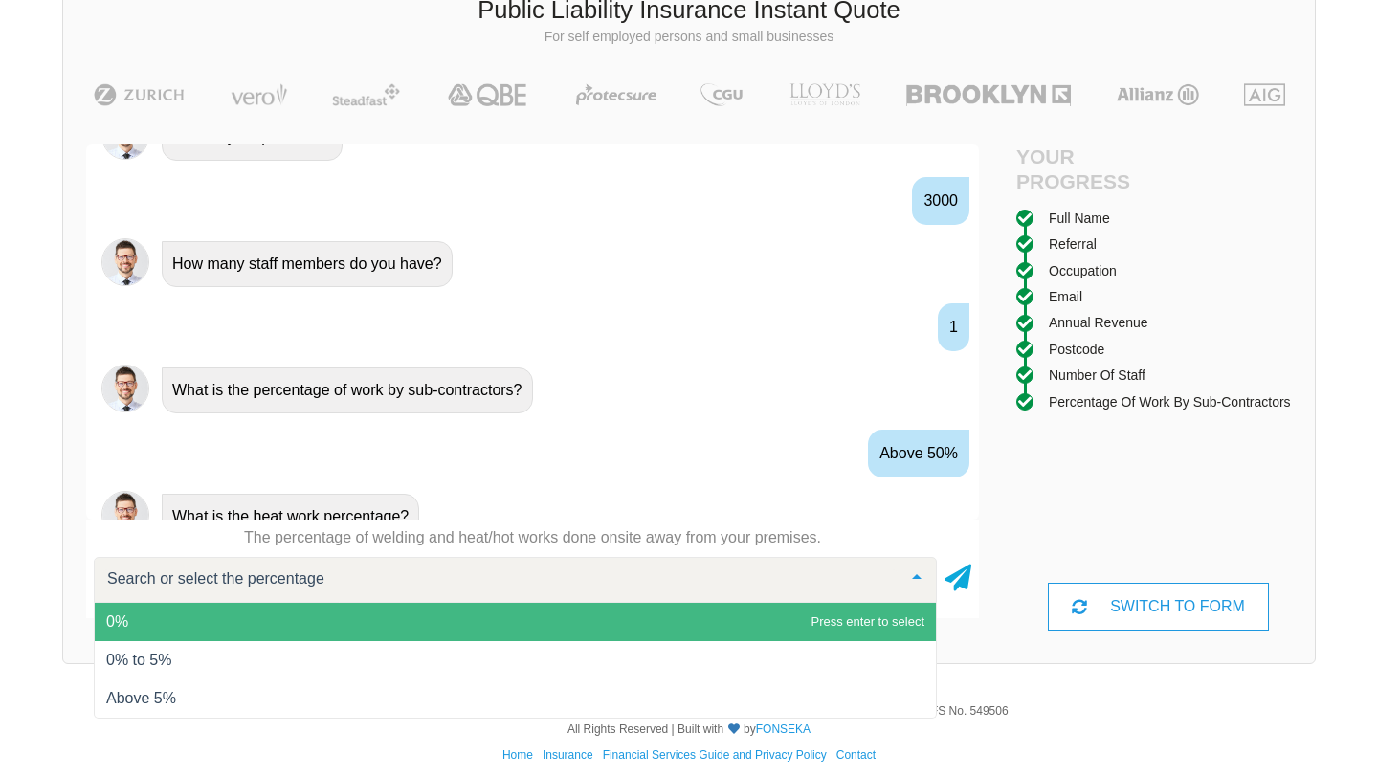
scroll to position [1662, 0]
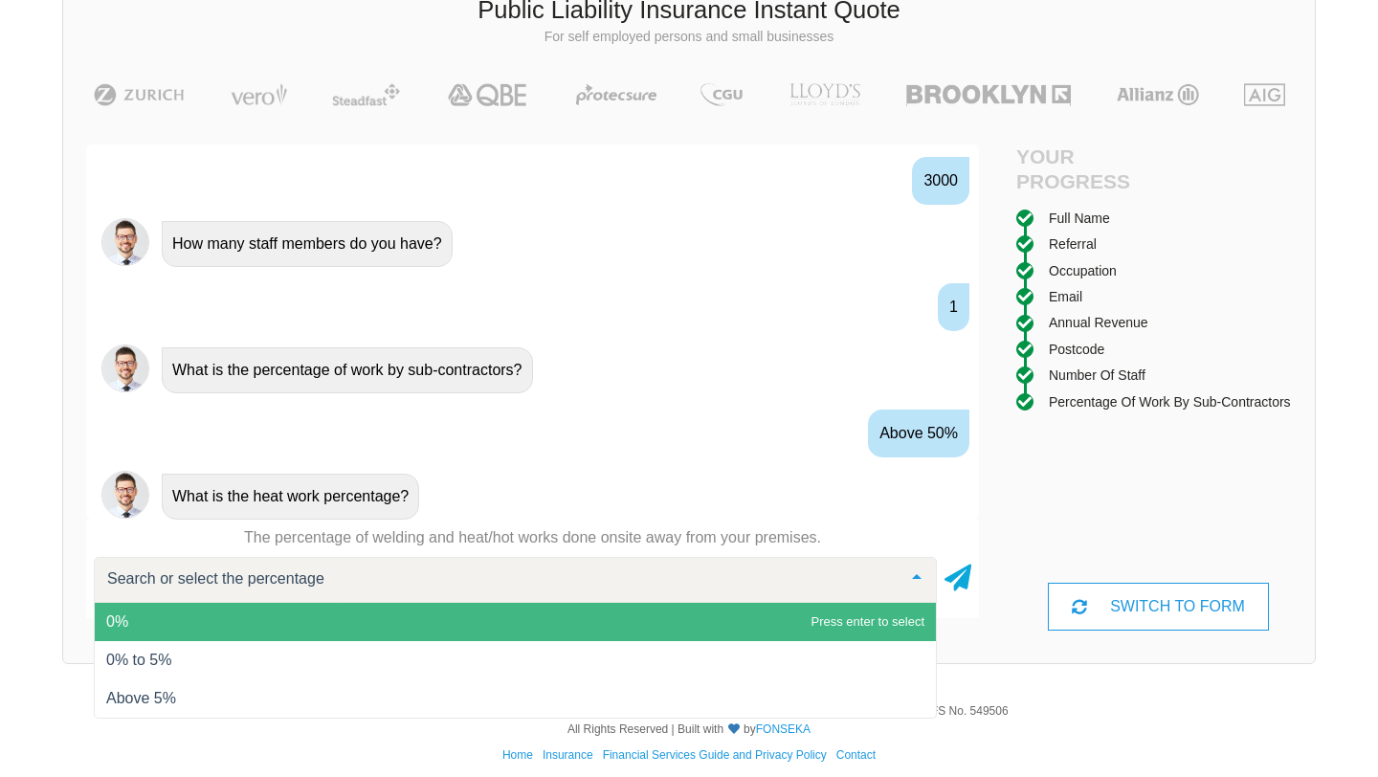
click at [147, 532] on p "The percentage of welding and heat/hot works done onsite away from your premise…" at bounding box center [532, 537] width 893 height 21
click at [301, 562] on div at bounding box center [515, 580] width 843 height 46
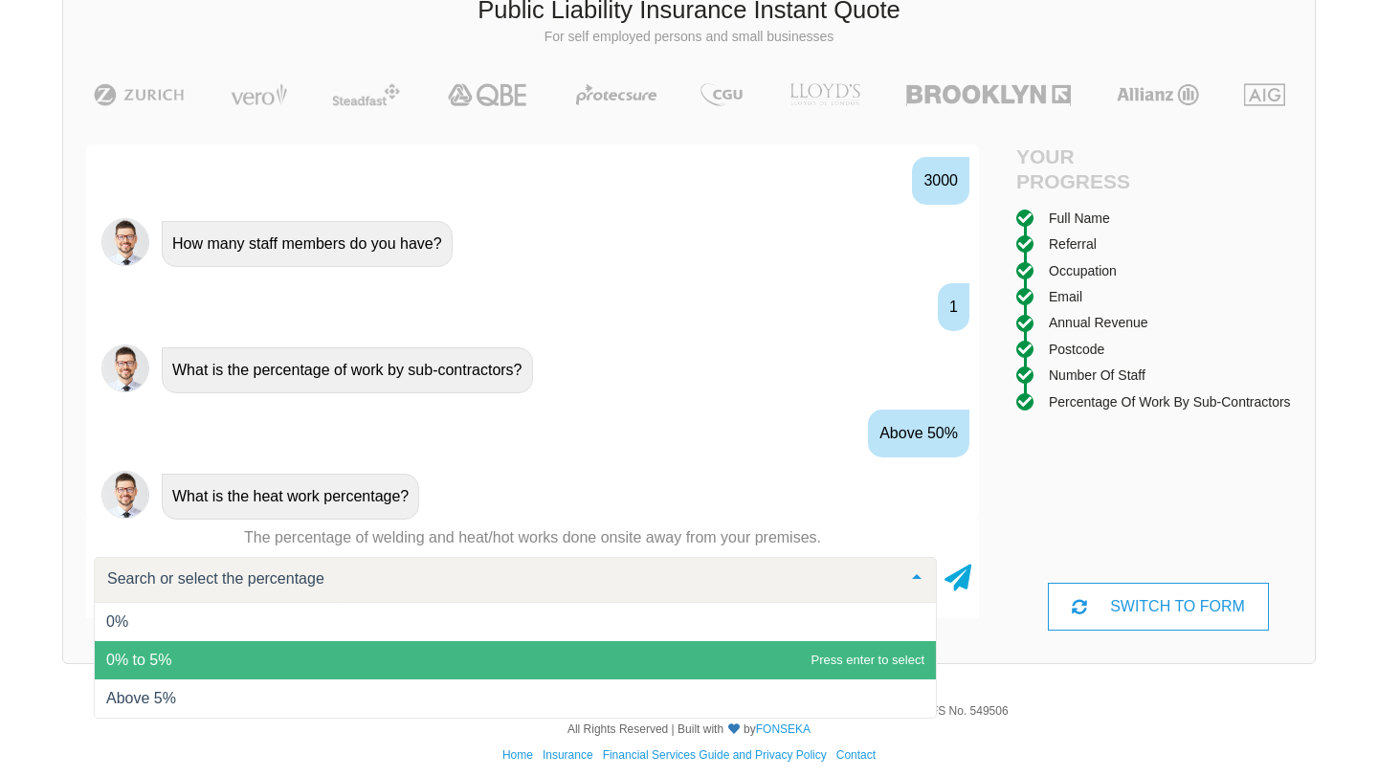
scroll to position [145, 0]
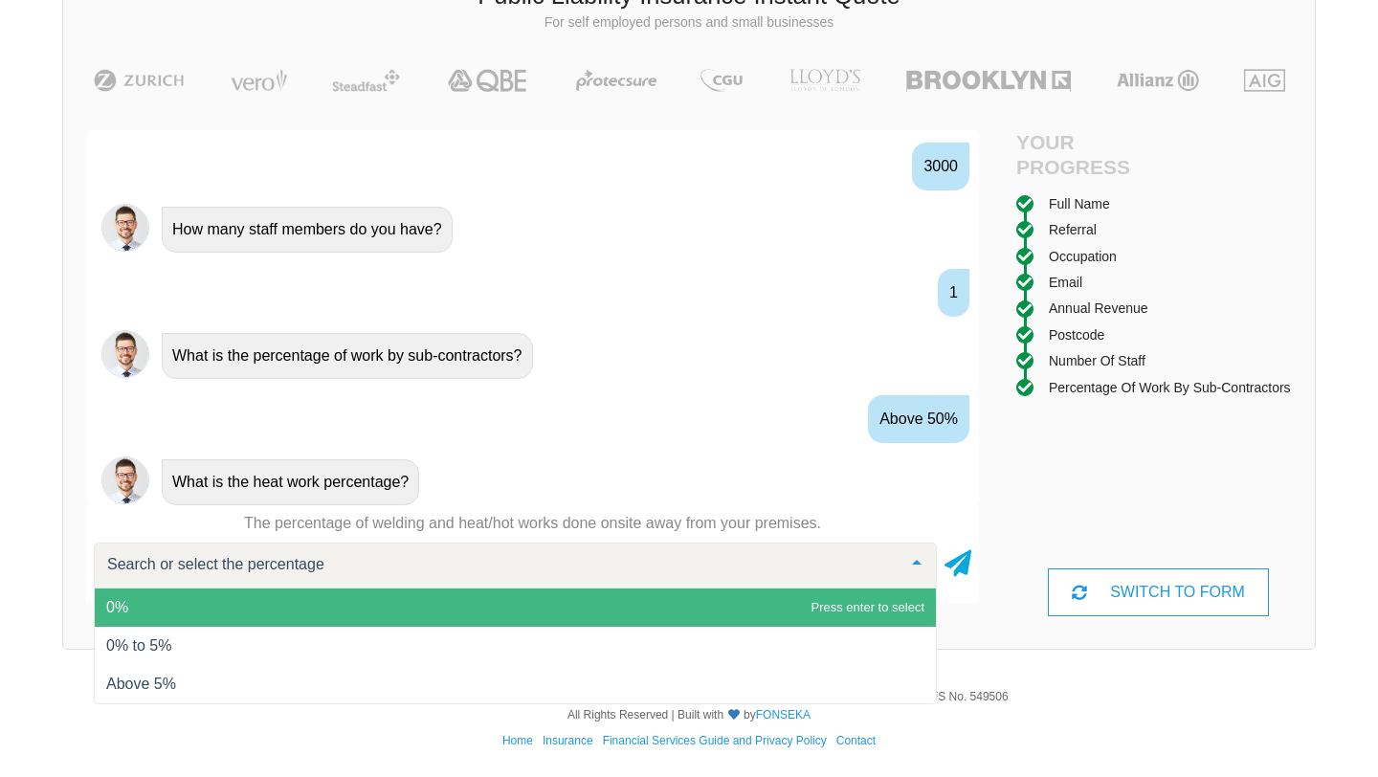
click at [271, 608] on span "0%" at bounding box center [515, 608] width 841 height 38
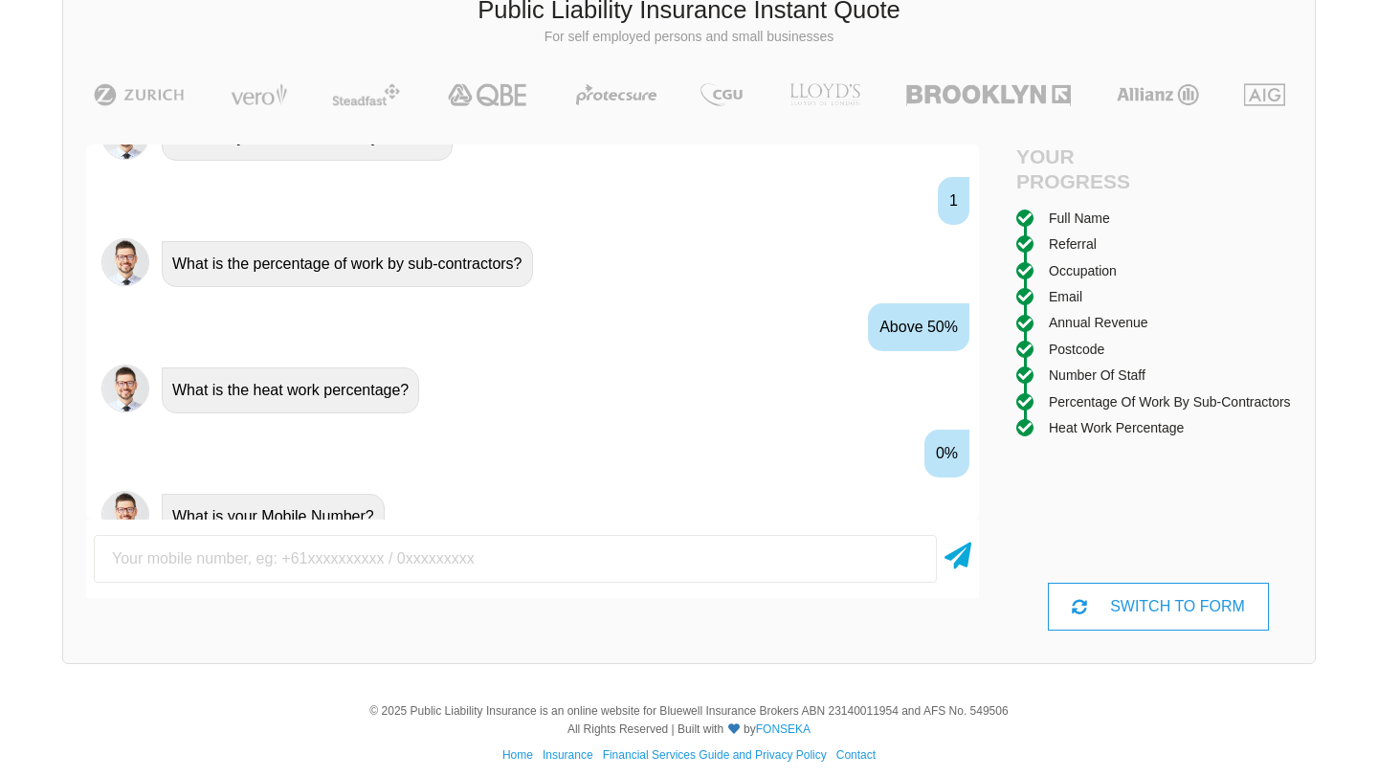
scroll to position [1788, 0]
